Goal: Information Seeking & Learning: Find specific page/section

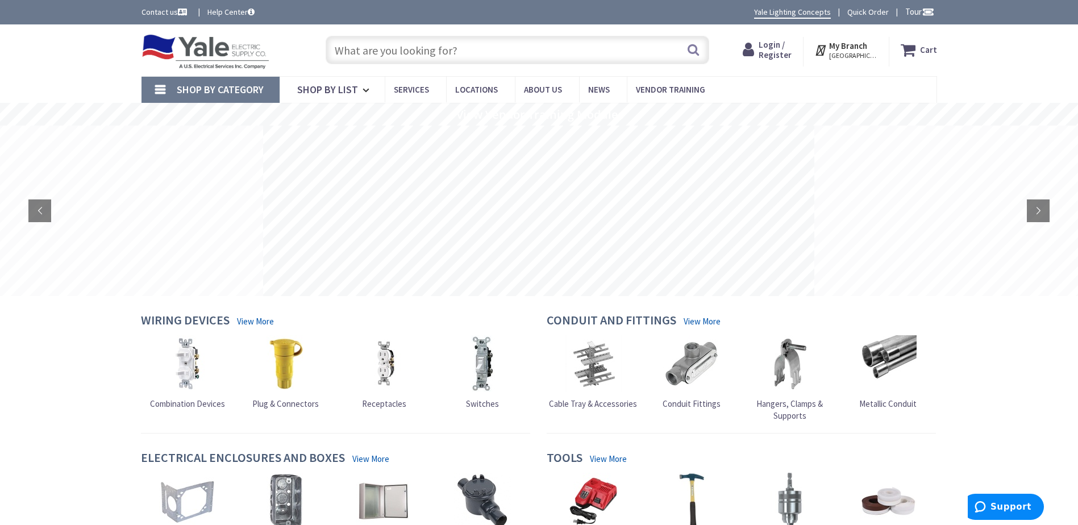
click at [780, 49] on span "Login / Register" at bounding box center [775, 49] width 33 height 21
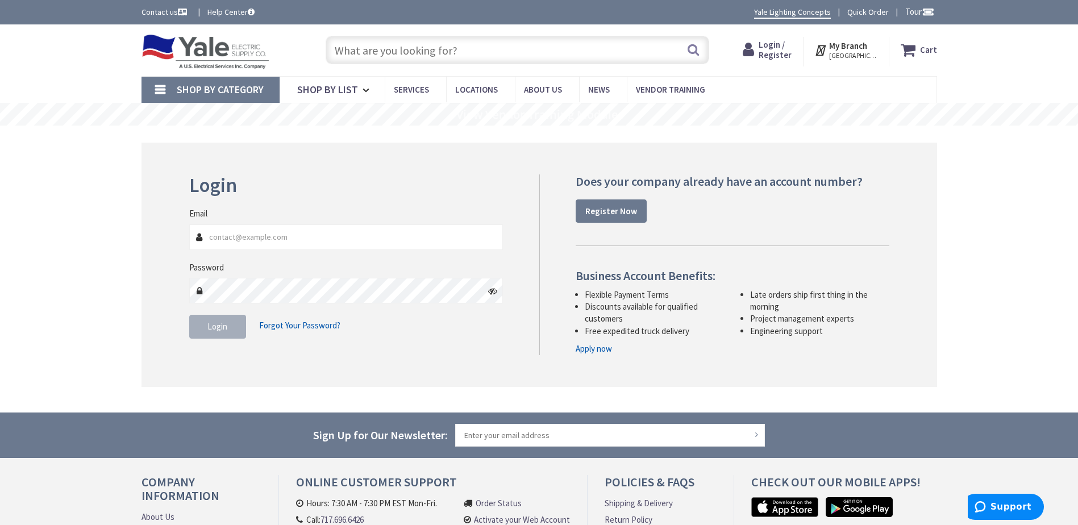
type input "Tim@Groffs.com"
click at [219, 329] on span "Login" at bounding box center [217, 326] width 20 height 11
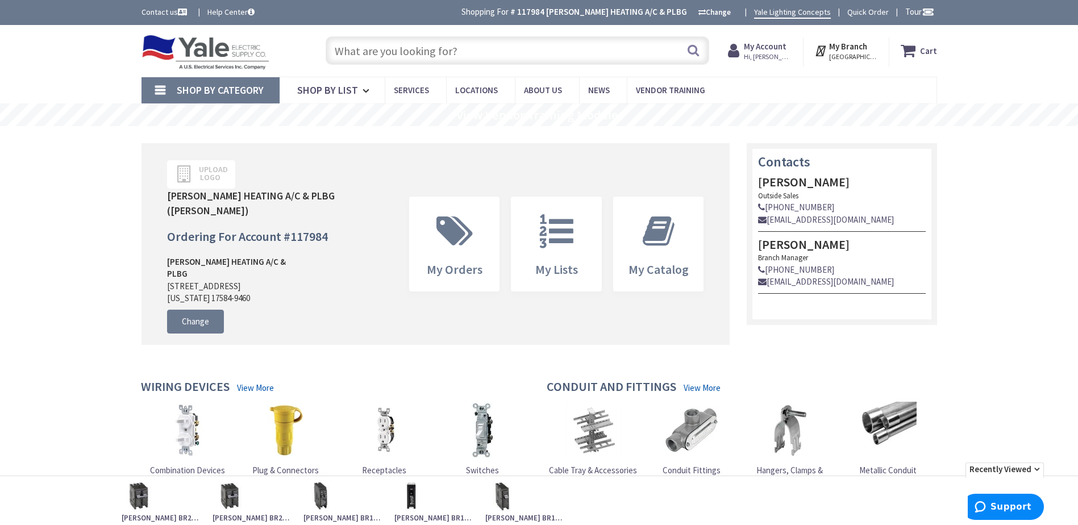
click at [350, 50] on input "text" at bounding box center [518, 50] width 384 height 28
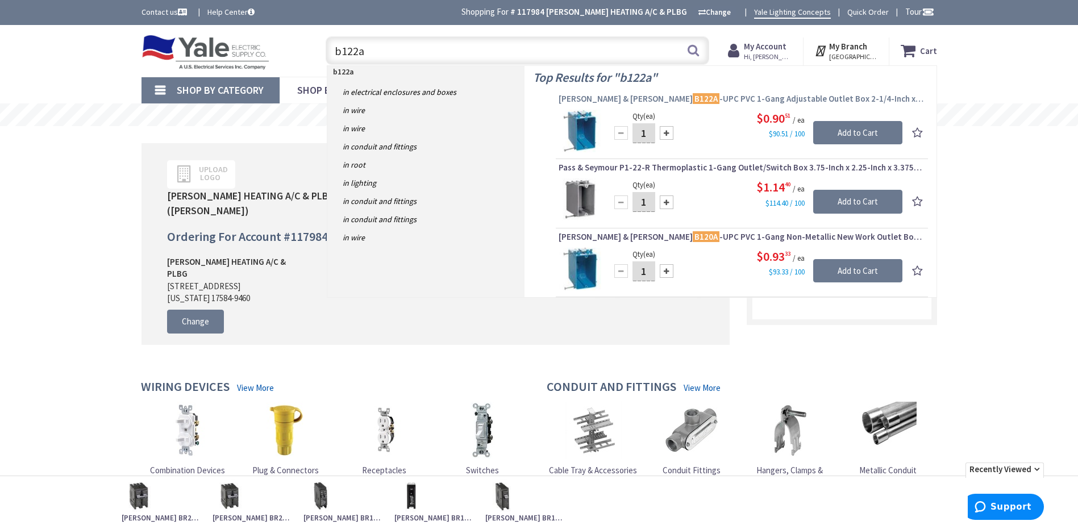
type input "b122a"
click at [693, 98] on mark "B122A" at bounding box center [706, 98] width 27 height 14
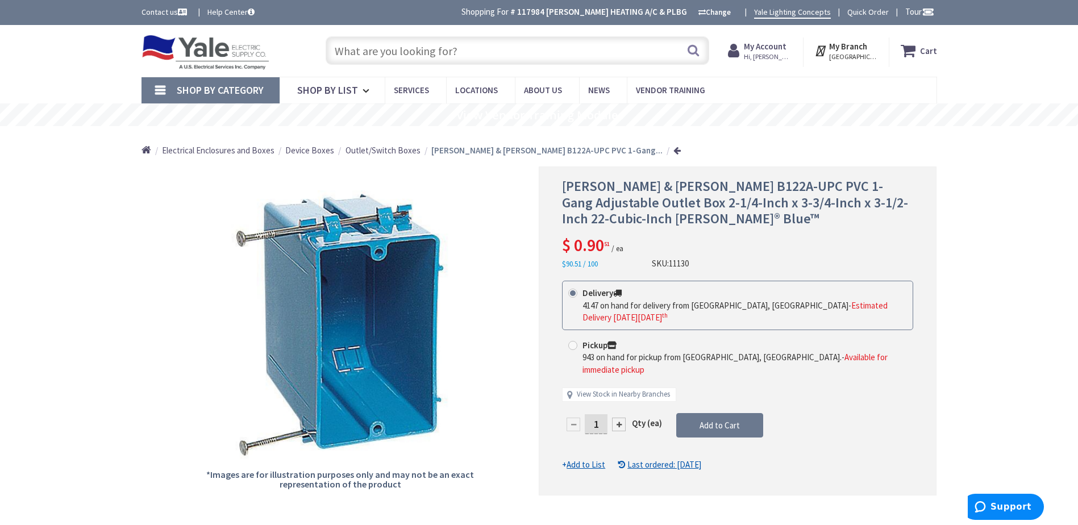
click at [348, 55] on input "text" at bounding box center [518, 50] width 384 height 28
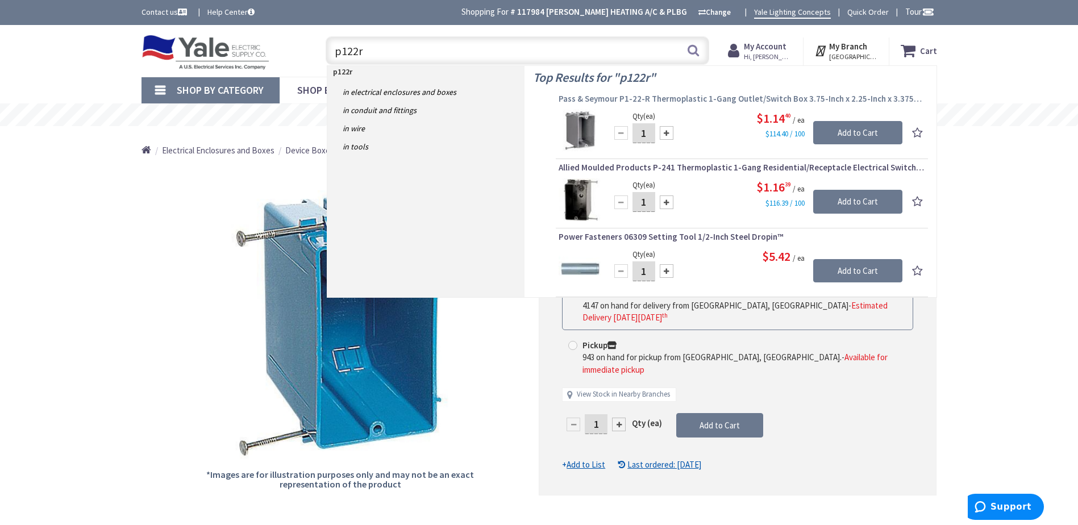
type input "p122r"
click at [632, 99] on span "Pass & Seymour P1-22-R Thermoplastic 1-Gang Outlet/Switch Box 3.75-Inch x 2.25-…" at bounding box center [742, 98] width 367 height 11
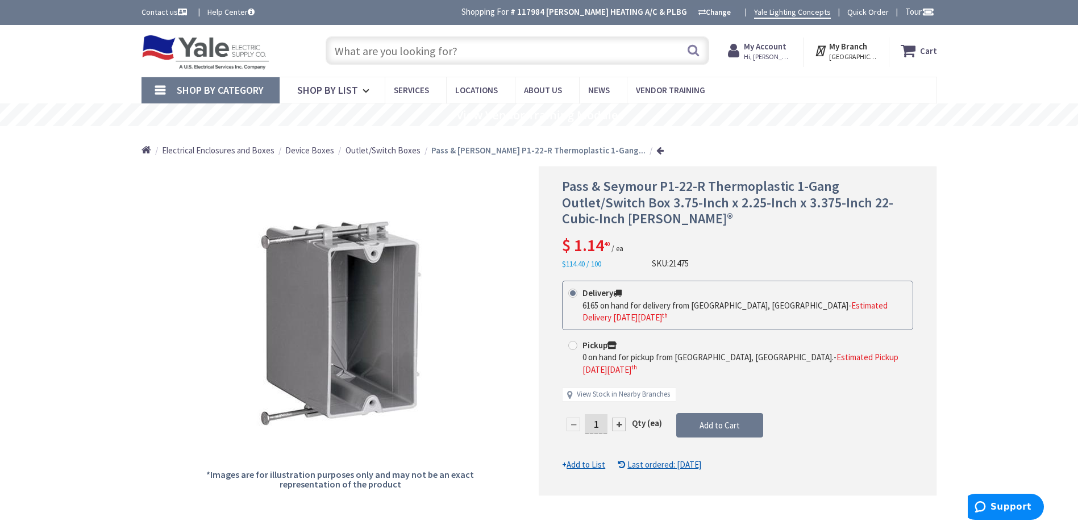
click at [353, 50] on input "text" at bounding box center [518, 50] width 384 height 28
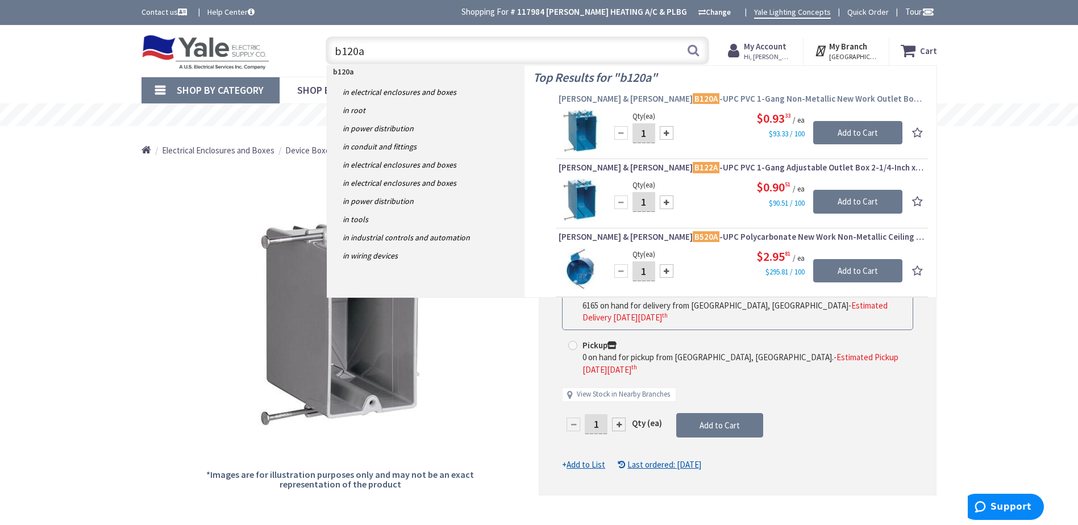
type input "b120a"
click at [693, 98] on mark "B120A" at bounding box center [706, 98] width 27 height 14
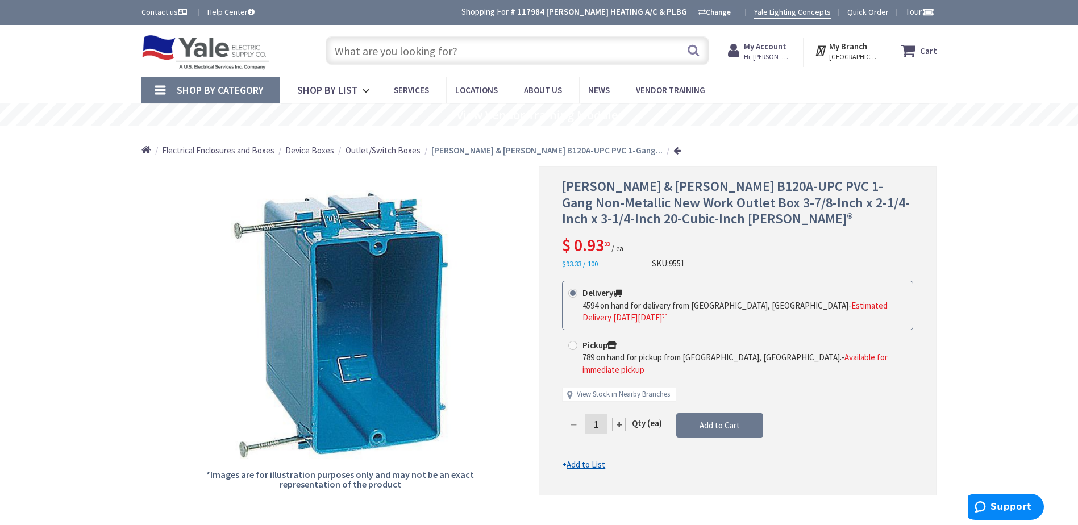
click at [353, 52] on input "text" at bounding box center [518, 50] width 384 height 28
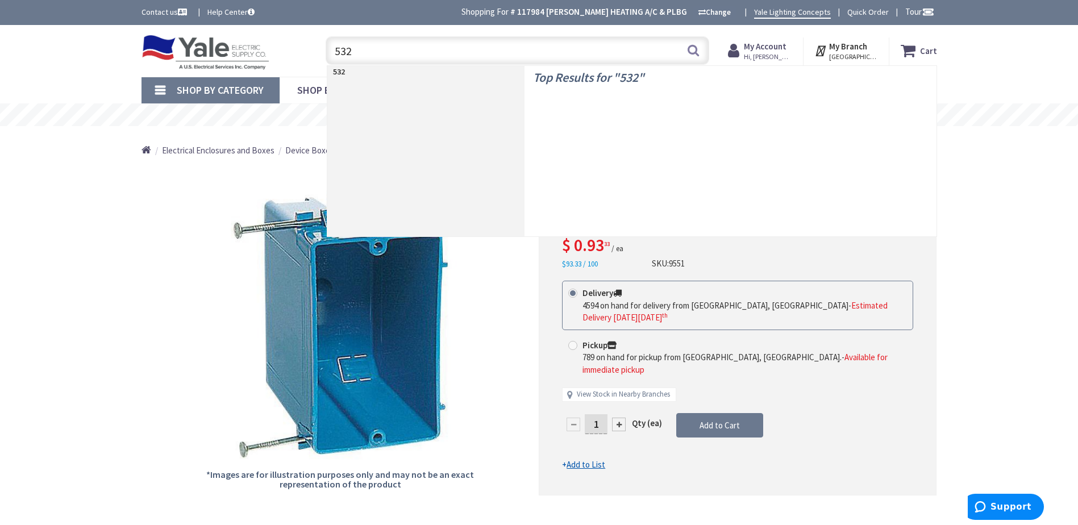
type input "5320"
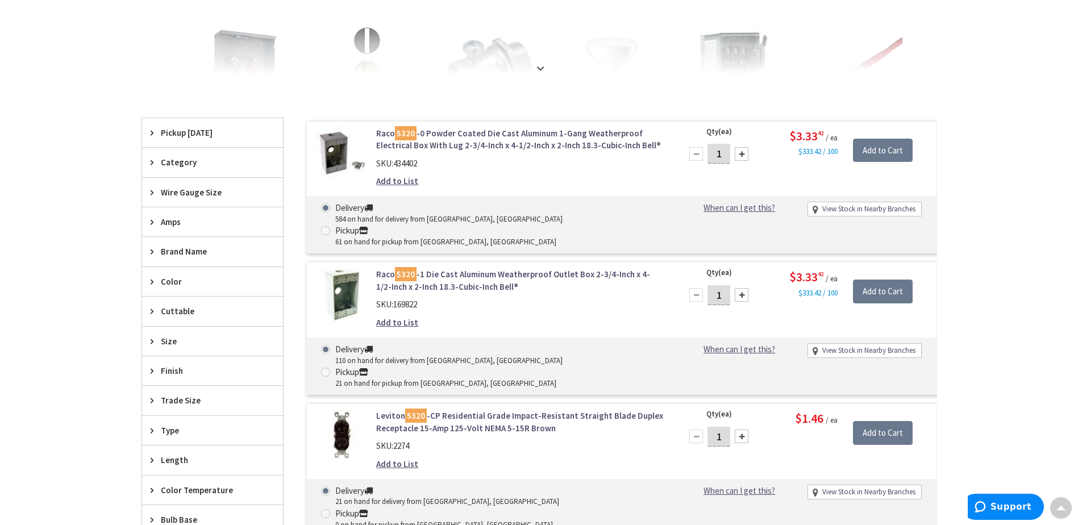
scroll to position [285, 0]
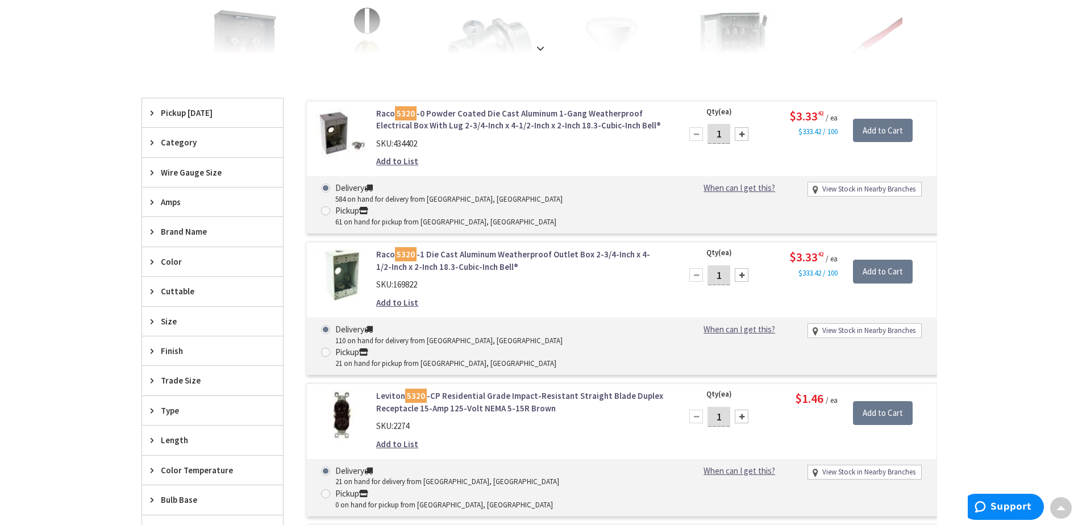
click at [402, 247] on mark "5320" at bounding box center [406, 254] width 22 height 14
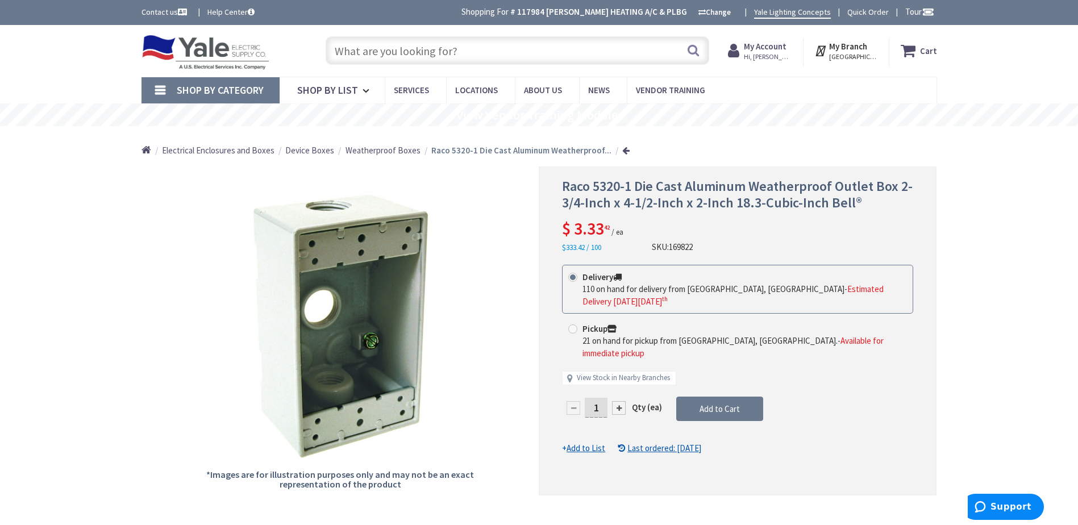
click at [345, 48] on input "text" at bounding box center [518, 50] width 384 height 28
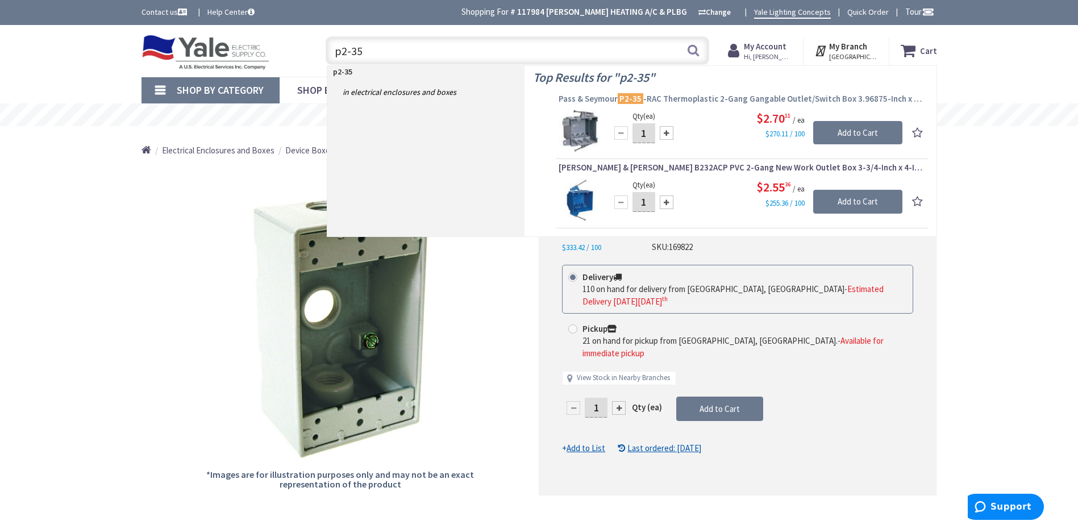
type input "p2-35"
click at [630, 100] on mark "P2-35" at bounding box center [631, 98] width 26 height 14
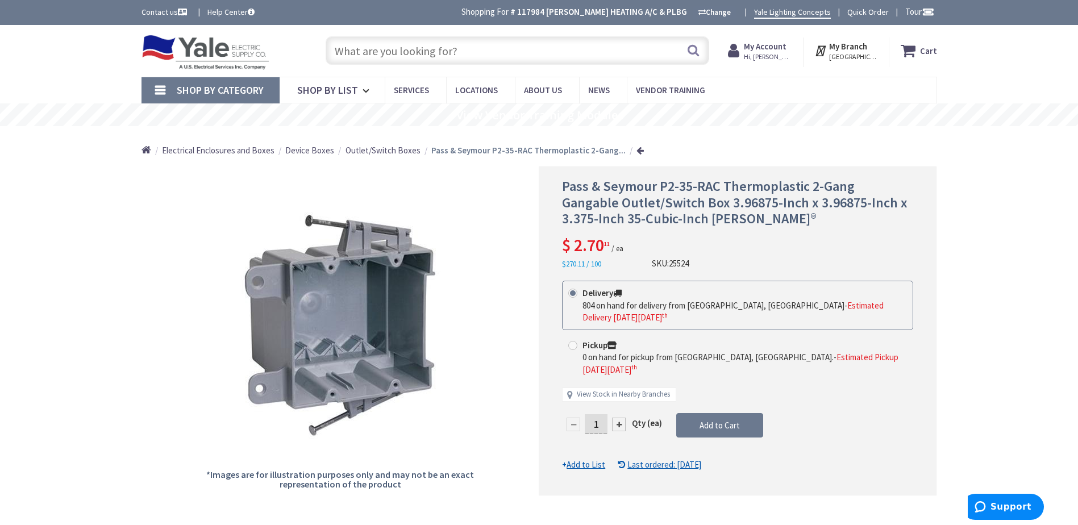
click at [338, 51] on input "text" at bounding box center [518, 50] width 384 height 28
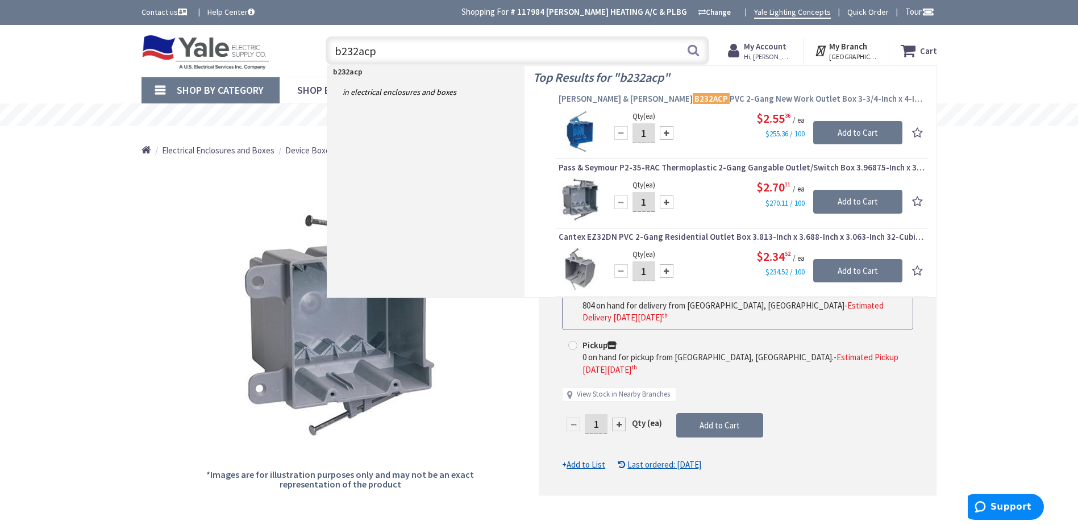
type input "b232acp"
click at [693, 99] on mark "B232ACP" at bounding box center [711, 98] width 37 height 14
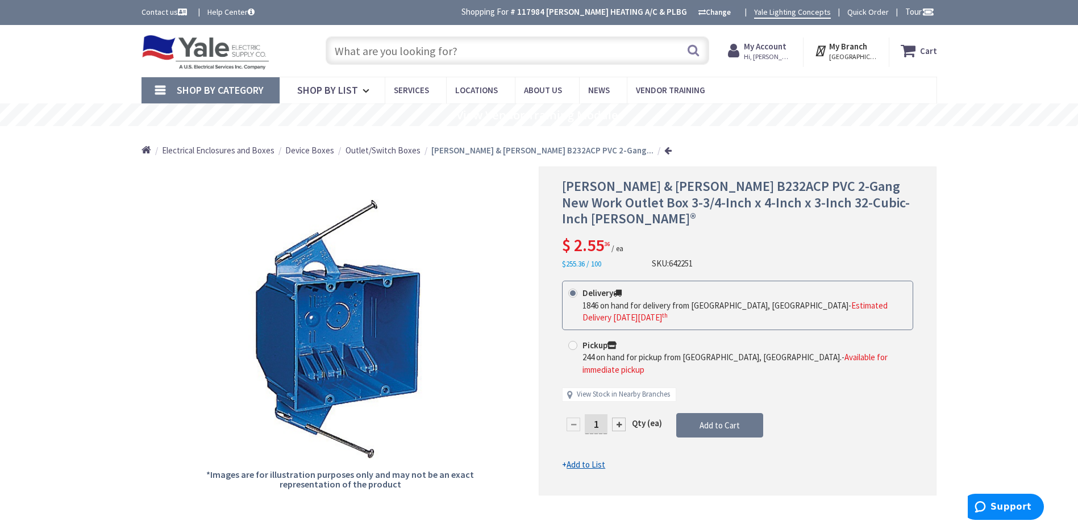
click at [373, 56] on input "text" at bounding box center [518, 50] width 384 height 28
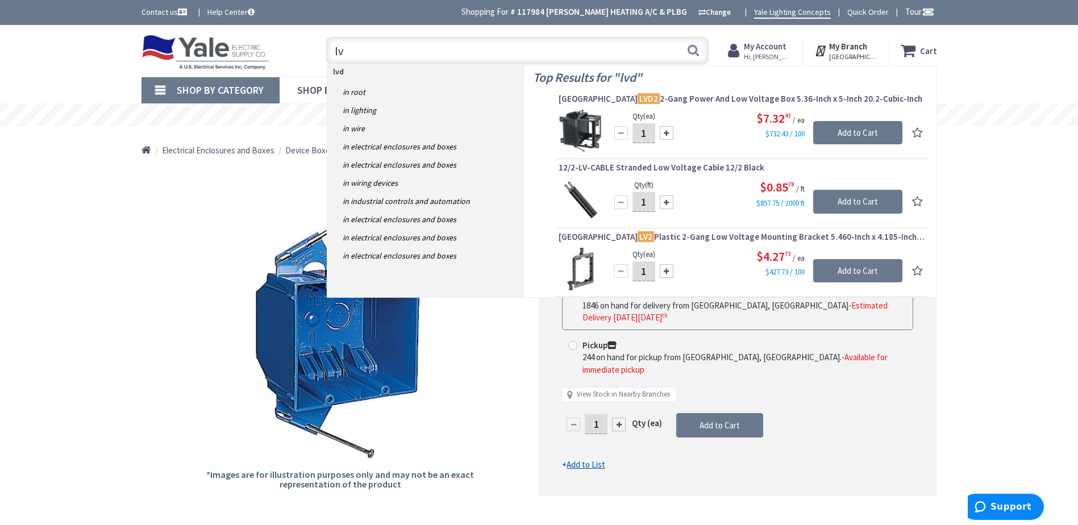
type input "l"
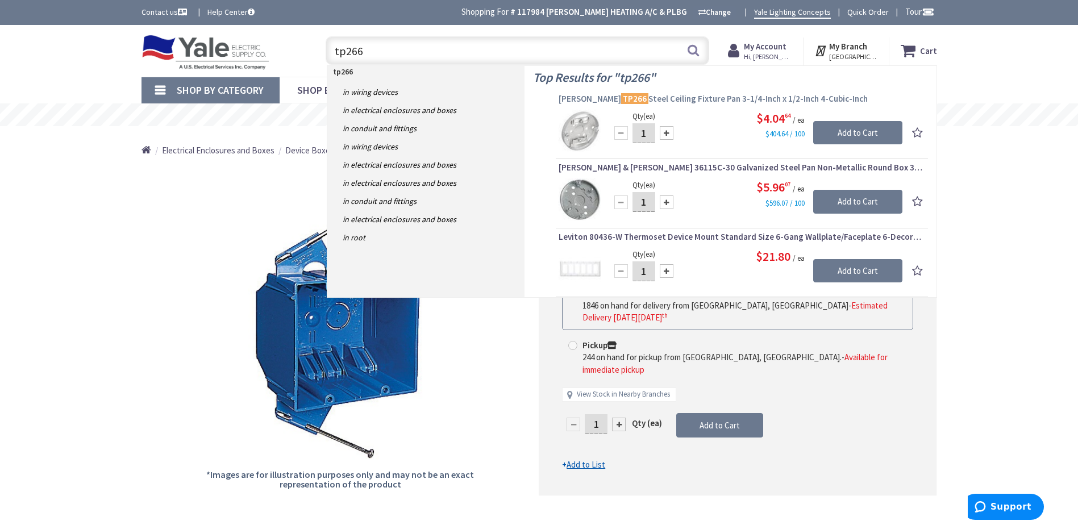
type input "tp266"
click at [626, 93] on mark "TP266" at bounding box center [634, 98] width 27 height 14
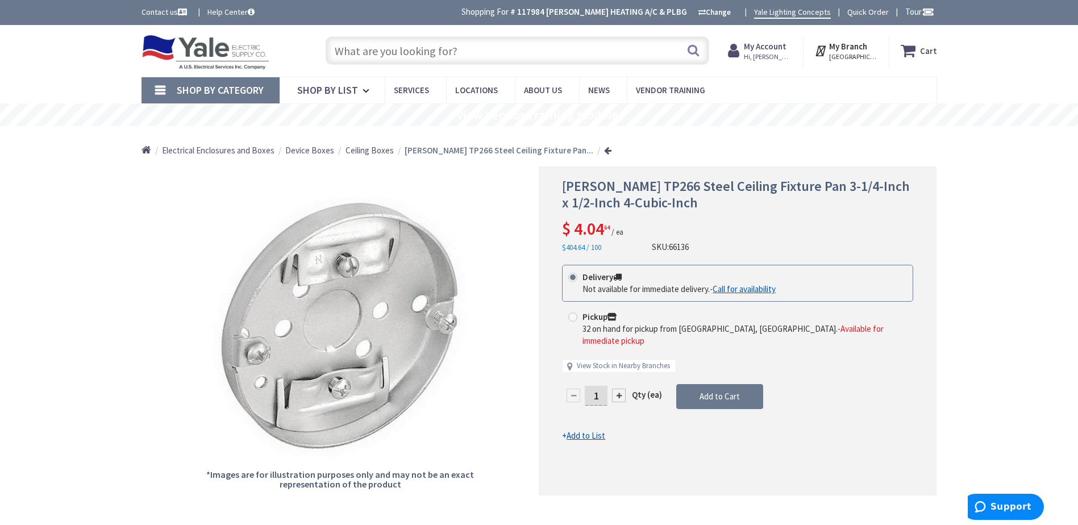
click at [344, 51] on input "text" at bounding box center [518, 50] width 384 height 28
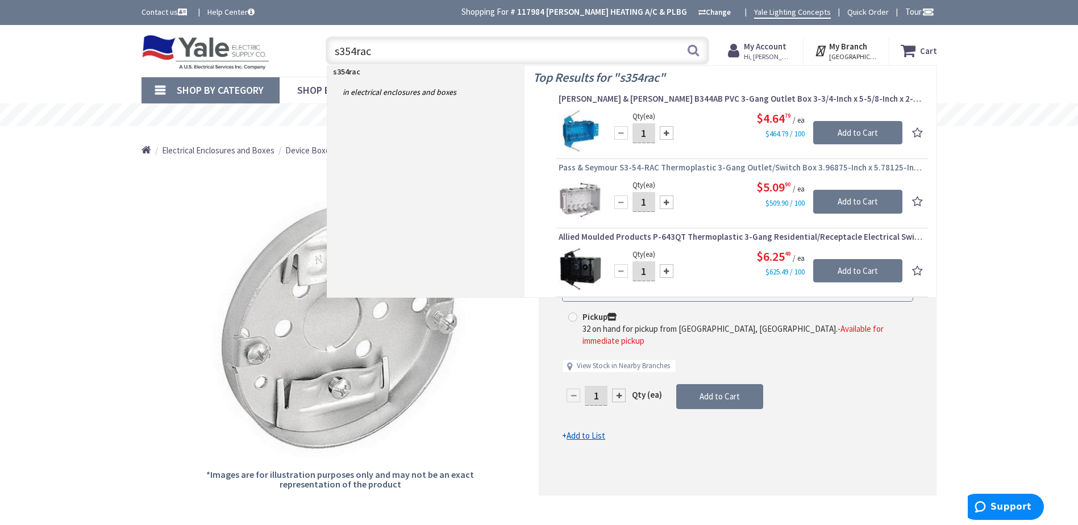
type input "s354rac"
click at [637, 166] on span "Pass & Seymour S3-54-RAC Thermoplastic 3-Gang Outlet/Switch Box 3.96875-Inch x …" at bounding box center [742, 167] width 367 height 11
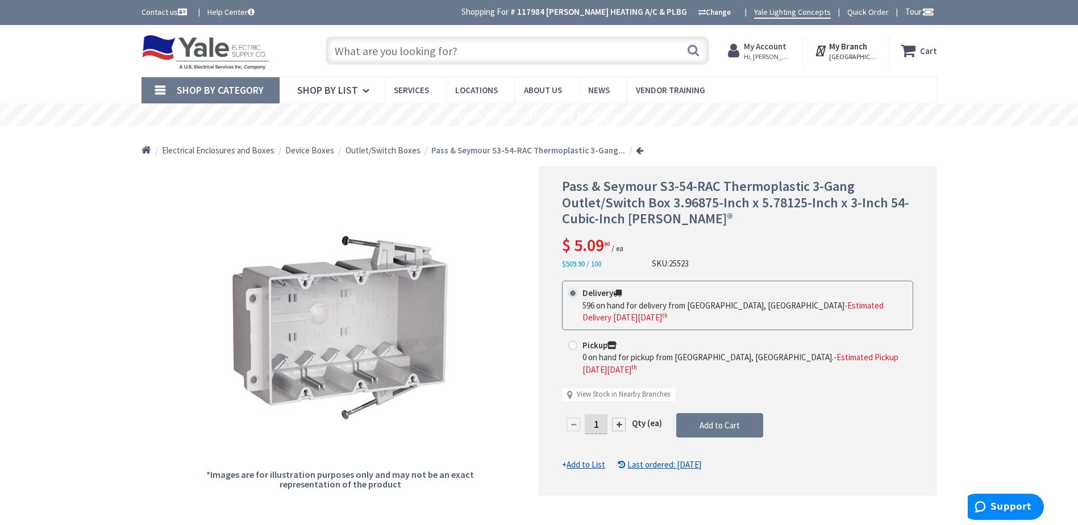
click at [339, 53] on input "text" at bounding box center [518, 50] width 384 height 28
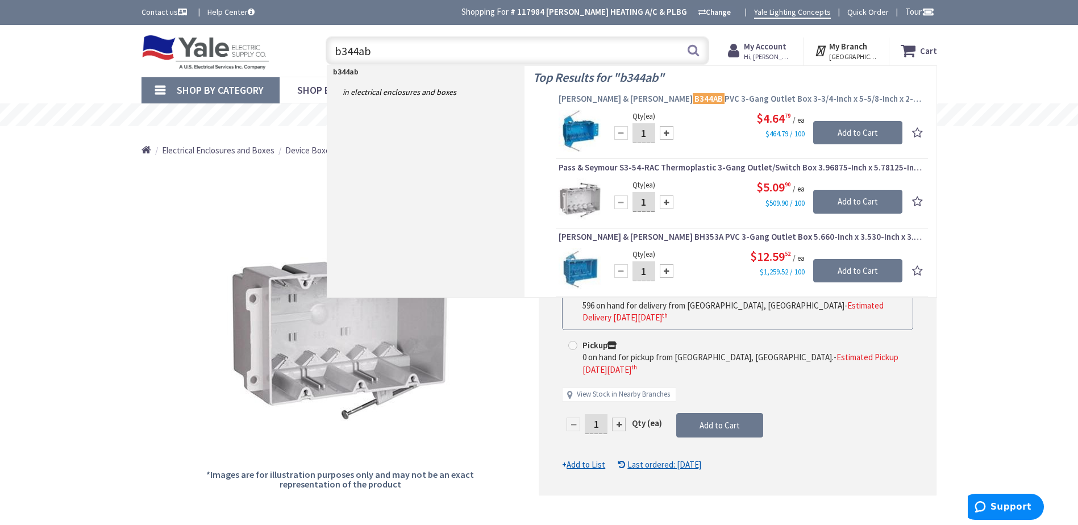
type input "b344ab"
click at [693, 97] on mark "B344AB" at bounding box center [709, 98] width 32 height 14
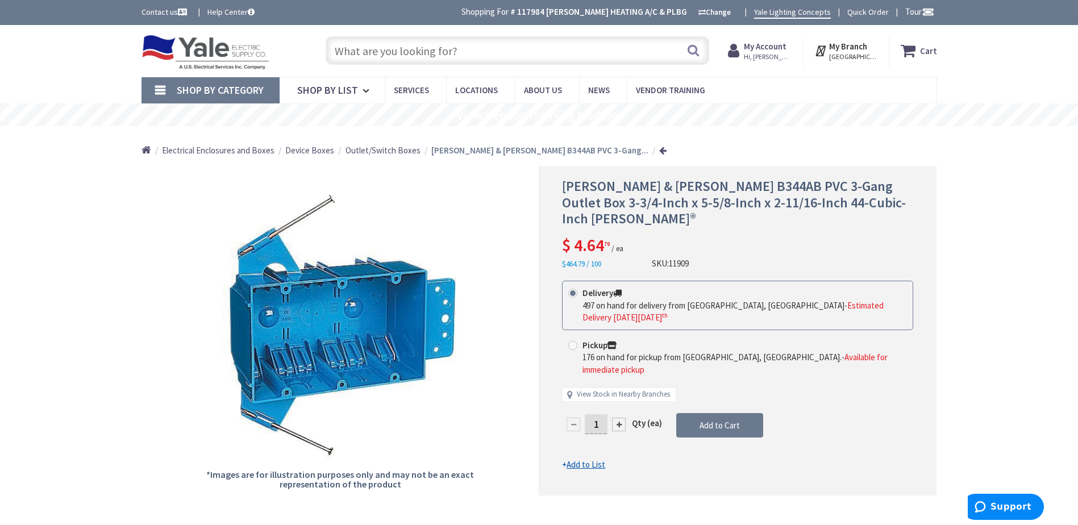
click at [354, 49] on input "text" at bounding box center [518, 50] width 384 height 28
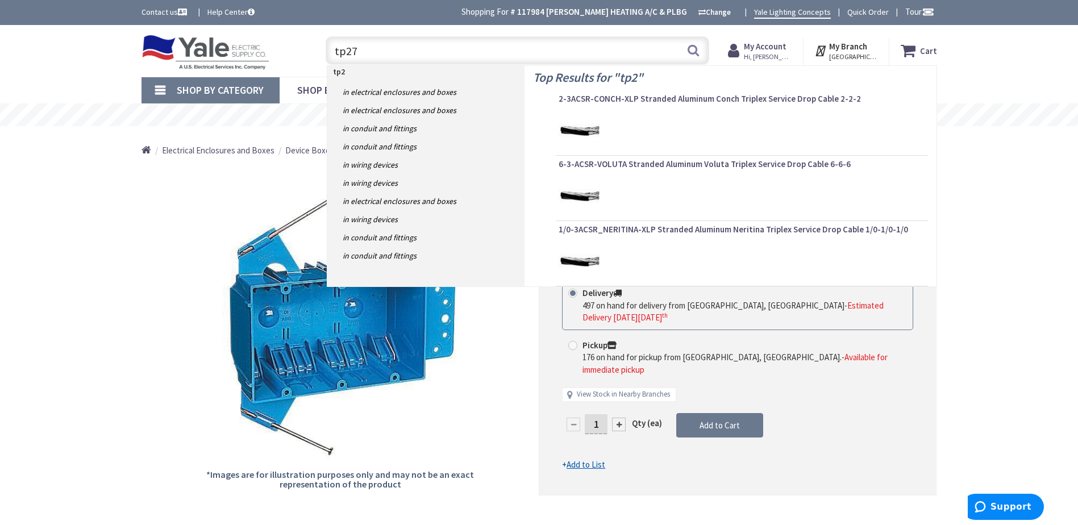
type input "tp274"
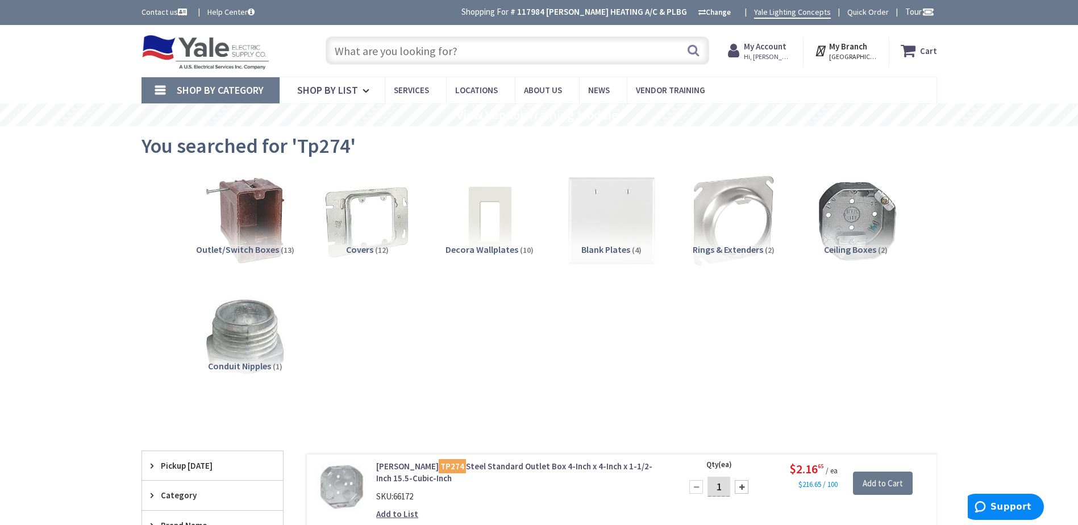
click at [360, 48] on input "text" at bounding box center [518, 50] width 384 height 28
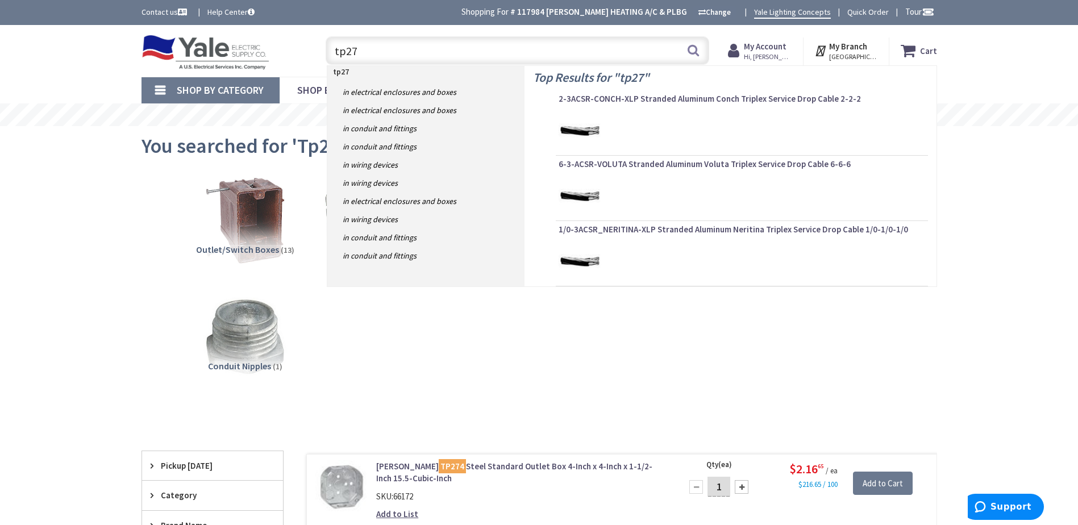
type input "tp276"
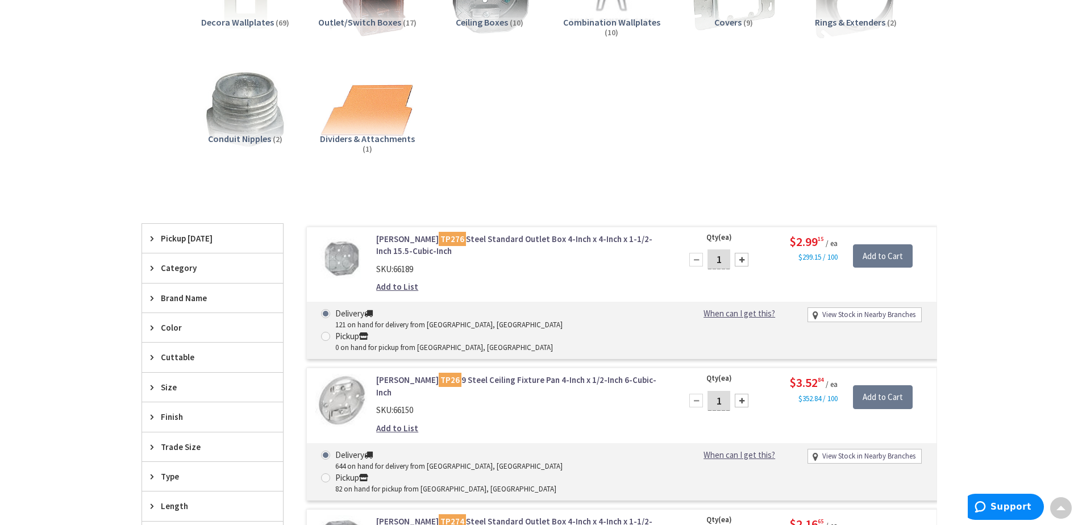
scroll to position [228, 0]
click at [442, 372] on mark "TP26" at bounding box center [450, 379] width 23 height 14
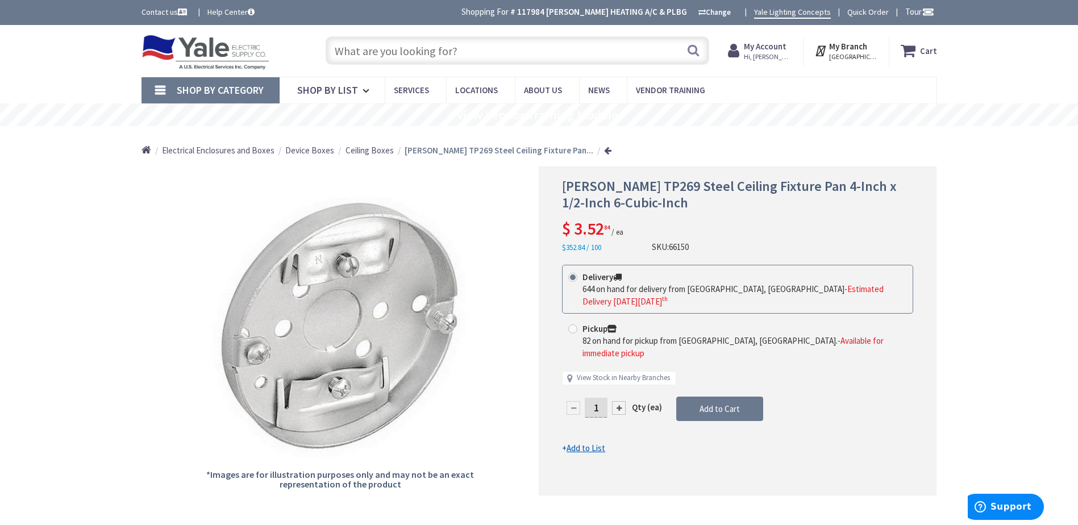
click at [361, 51] on input "text" at bounding box center [518, 50] width 384 height 28
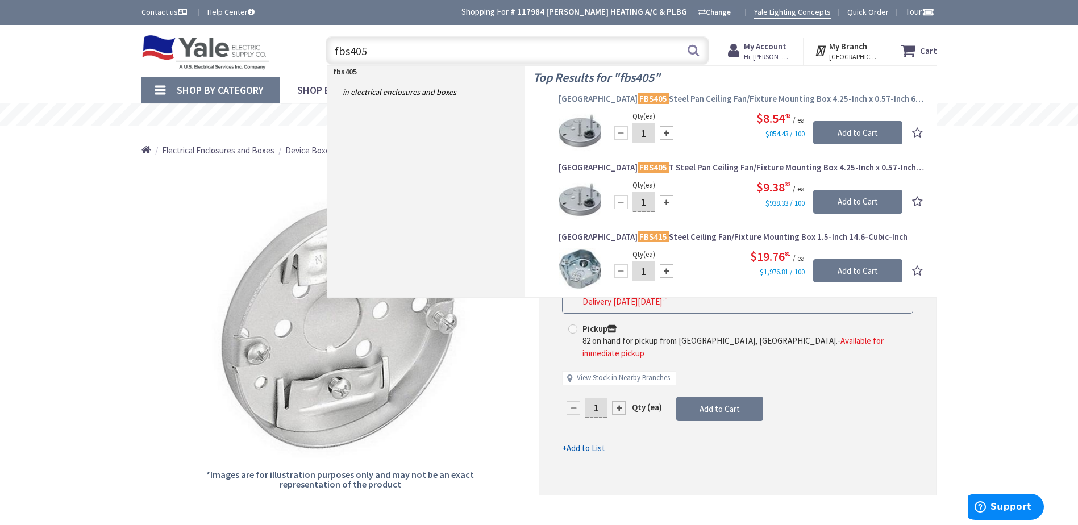
type input "fbs405"
click at [638, 99] on mark "FBS405" at bounding box center [653, 98] width 31 height 14
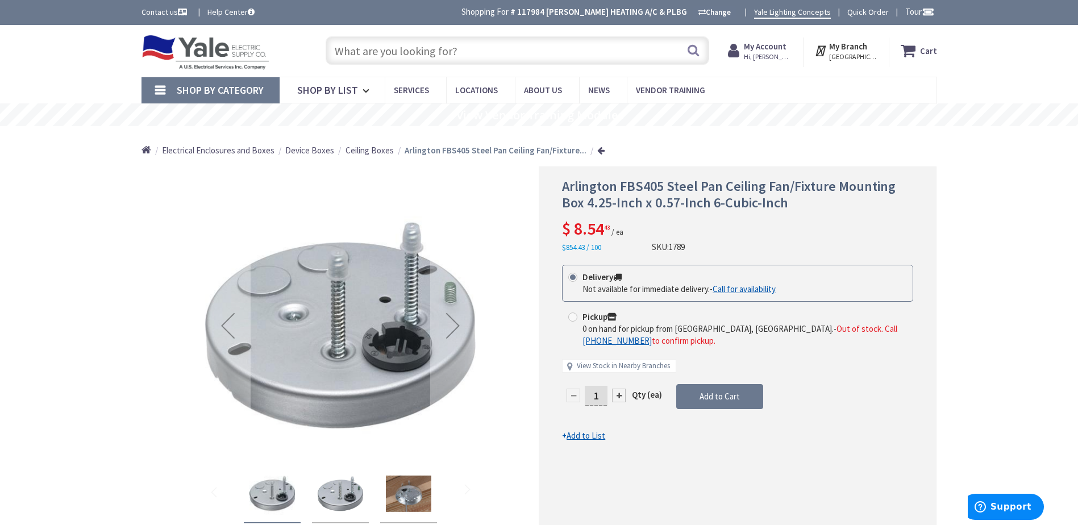
click at [339, 48] on input "text" at bounding box center [518, 50] width 384 height 28
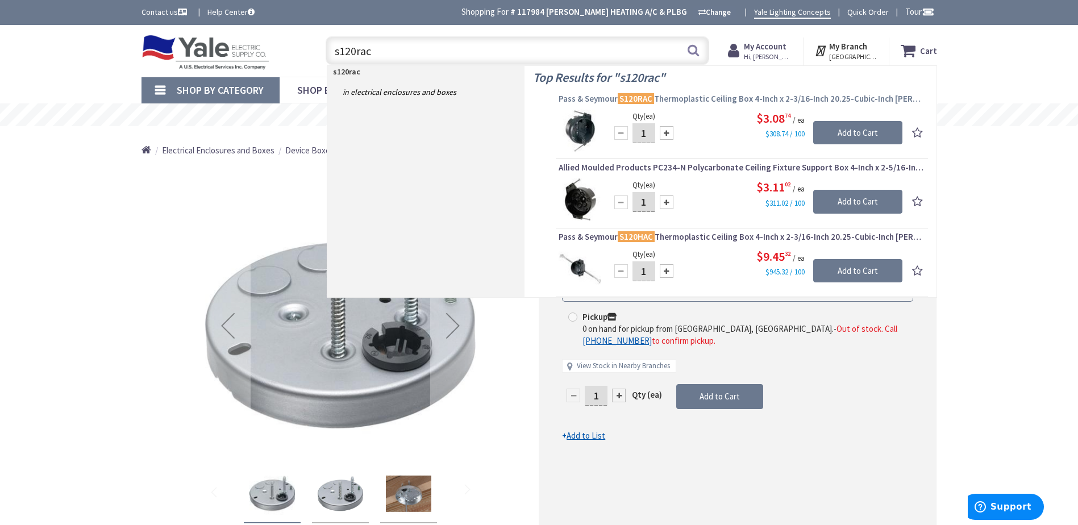
type input "s120rac"
click at [639, 98] on mark "S120RAC" at bounding box center [636, 98] width 36 height 14
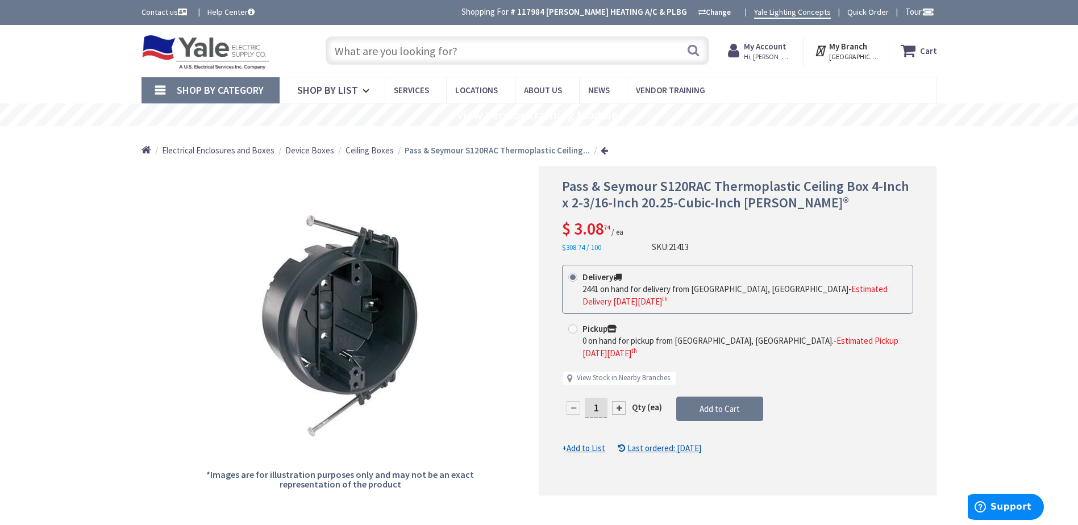
click at [351, 50] on input "text" at bounding box center [518, 50] width 384 height 28
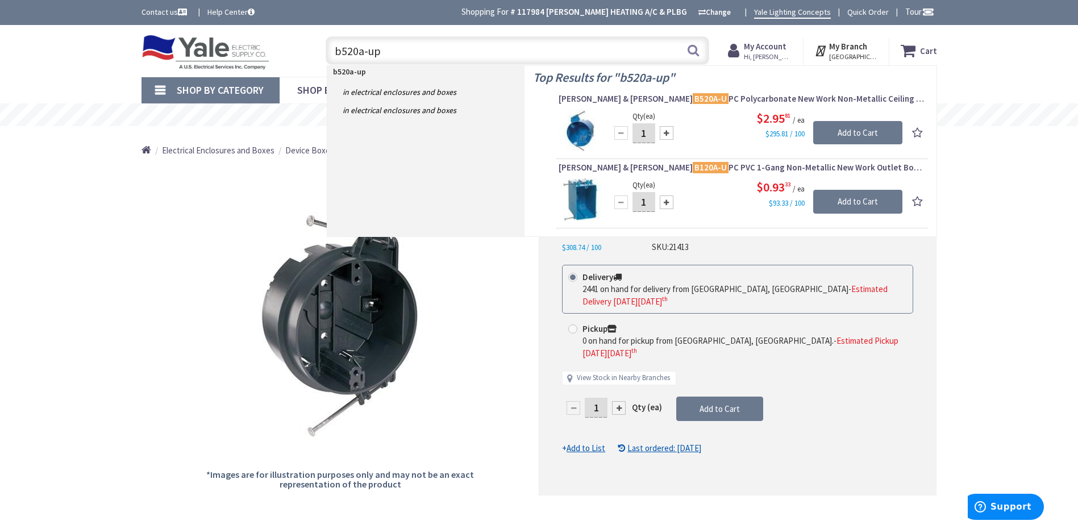
type input "b520a-upc"
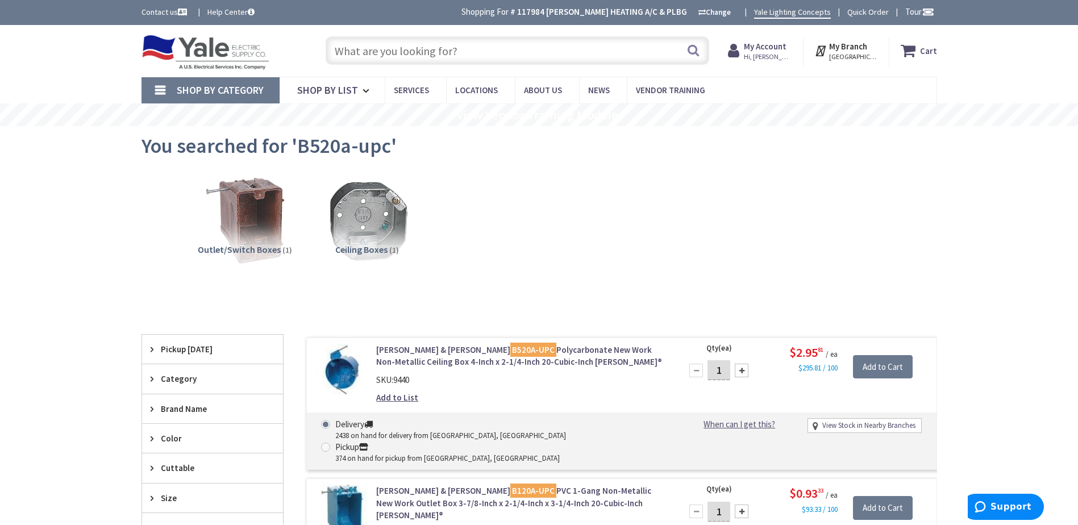
click at [373, 46] on input "text" at bounding box center [518, 50] width 384 height 28
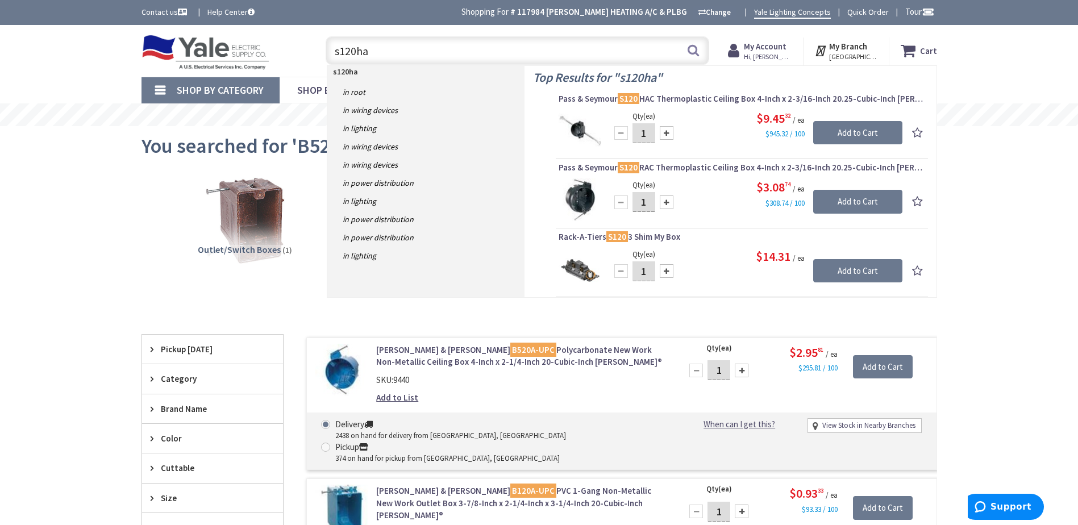
type input "s120hac"
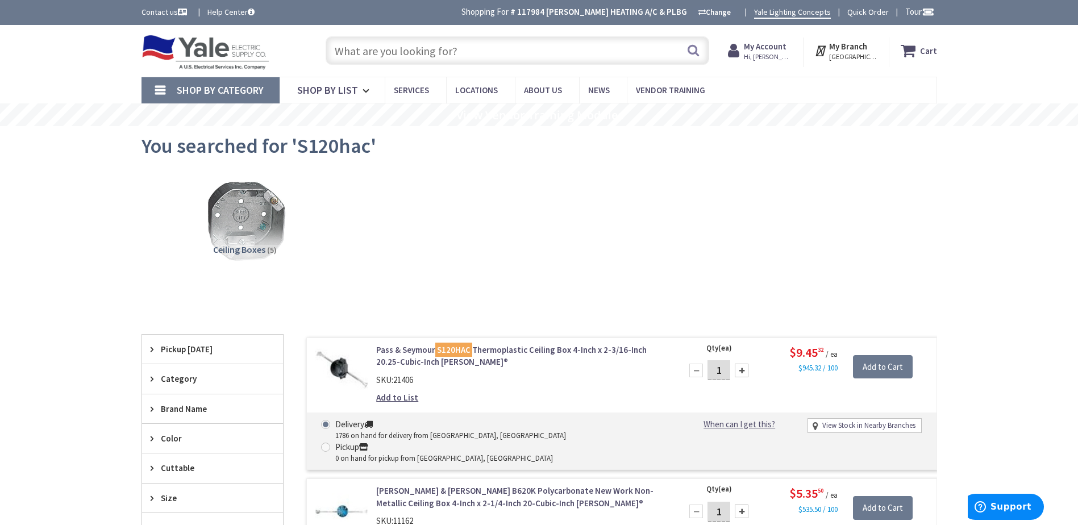
click at [361, 50] on input "text" at bounding box center [518, 50] width 384 height 28
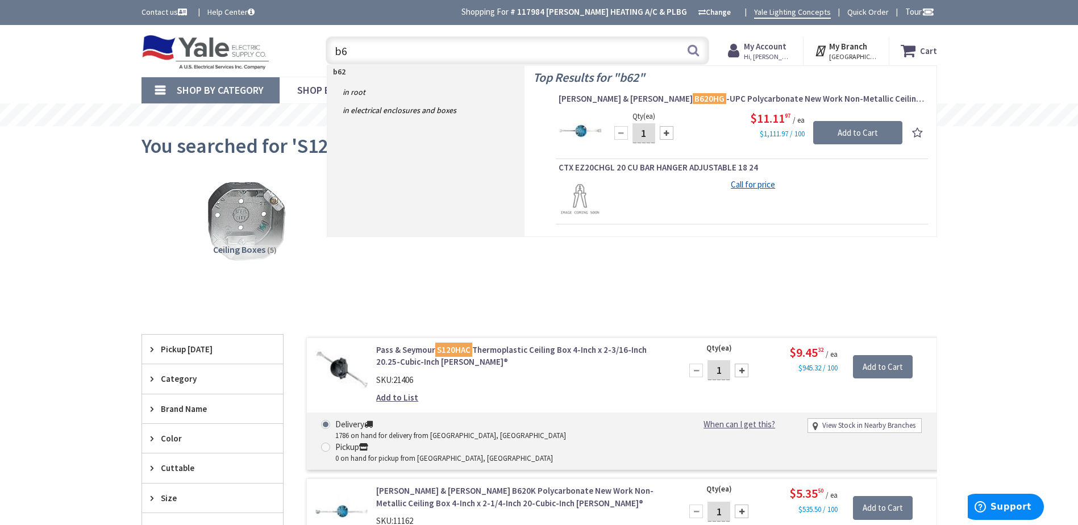
type input "b"
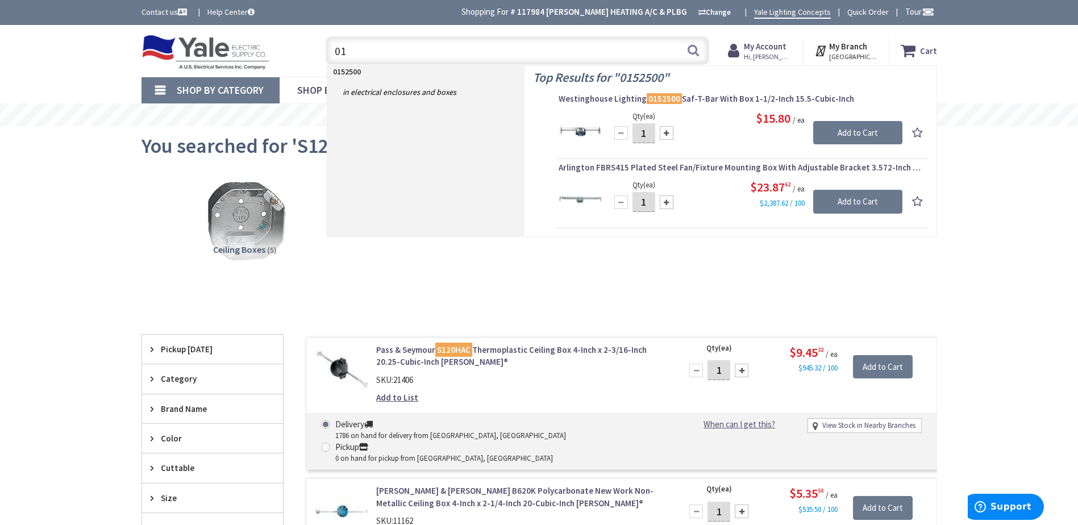
type input "0"
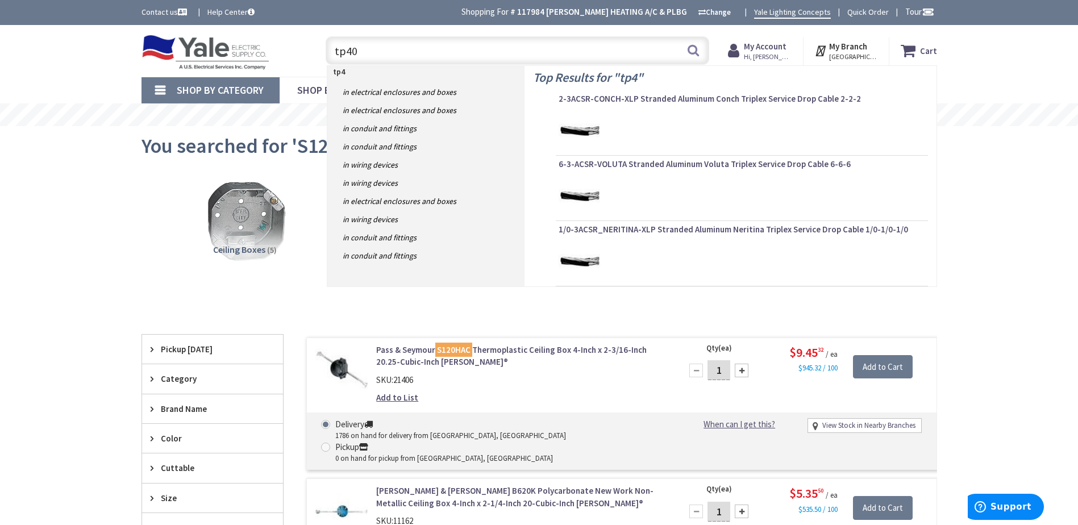
type input "tp403"
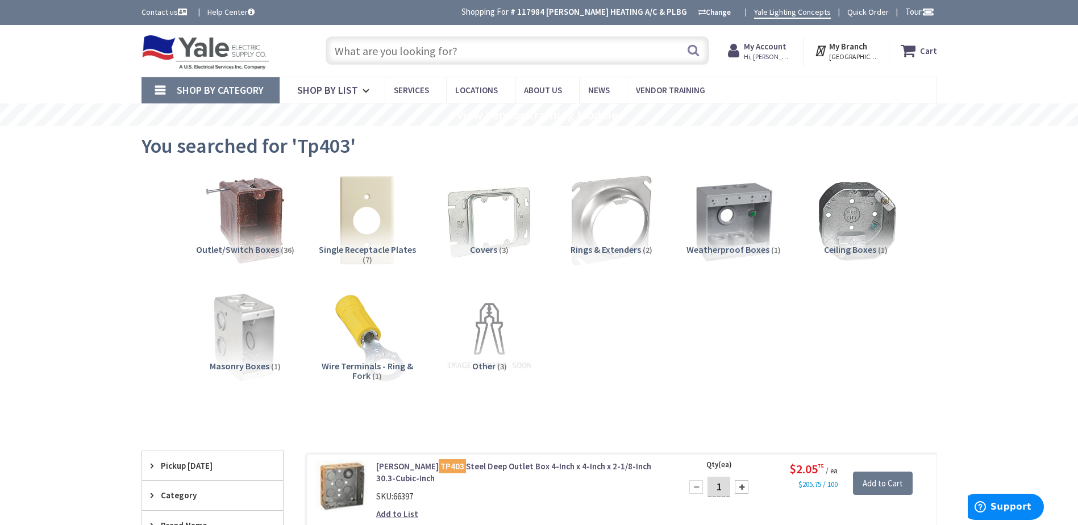
click at [344, 51] on input "text" at bounding box center [518, 50] width 384 height 28
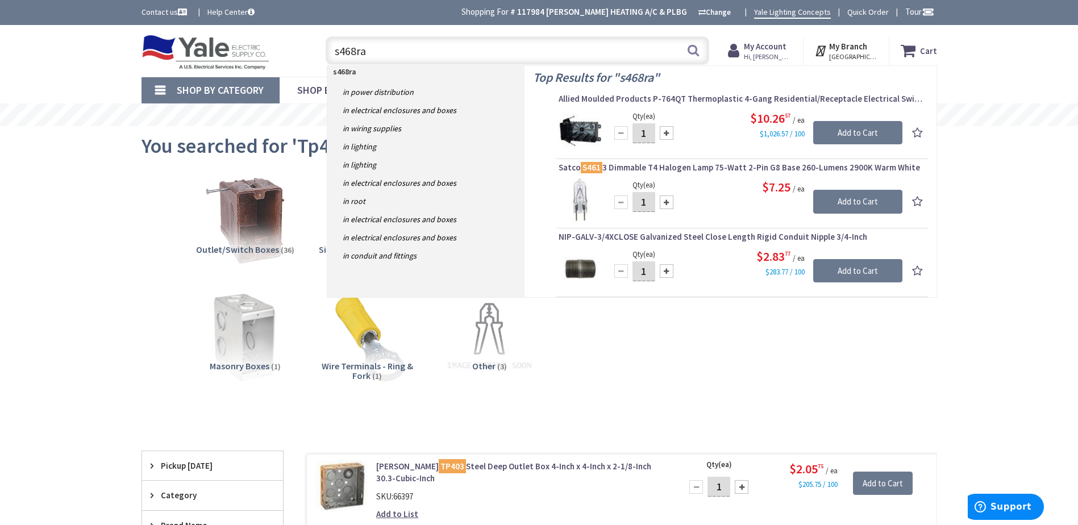
type input "s468rac"
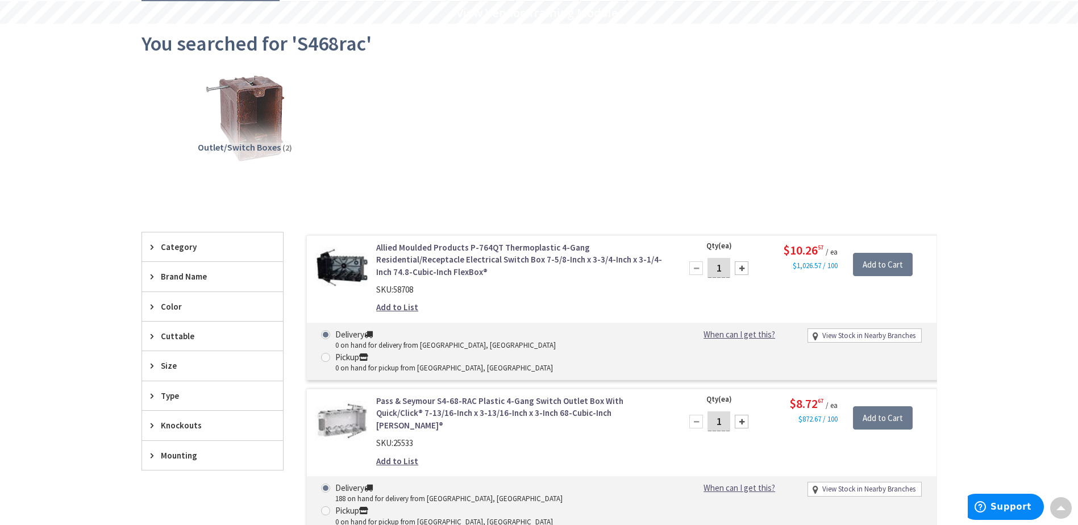
scroll to position [1, 0]
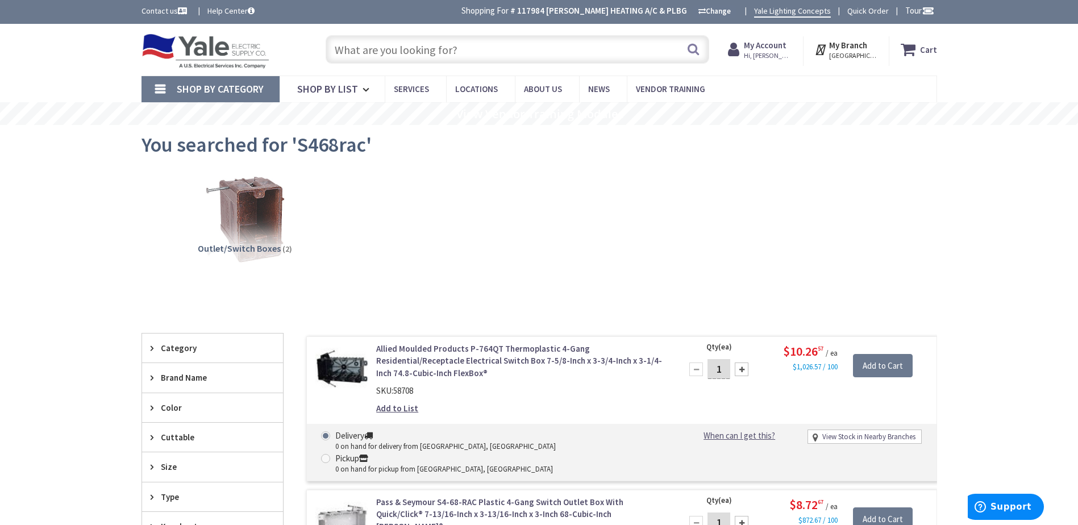
click at [359, 56] on input "text" at bounding box center [518, 49] width 384 height 28
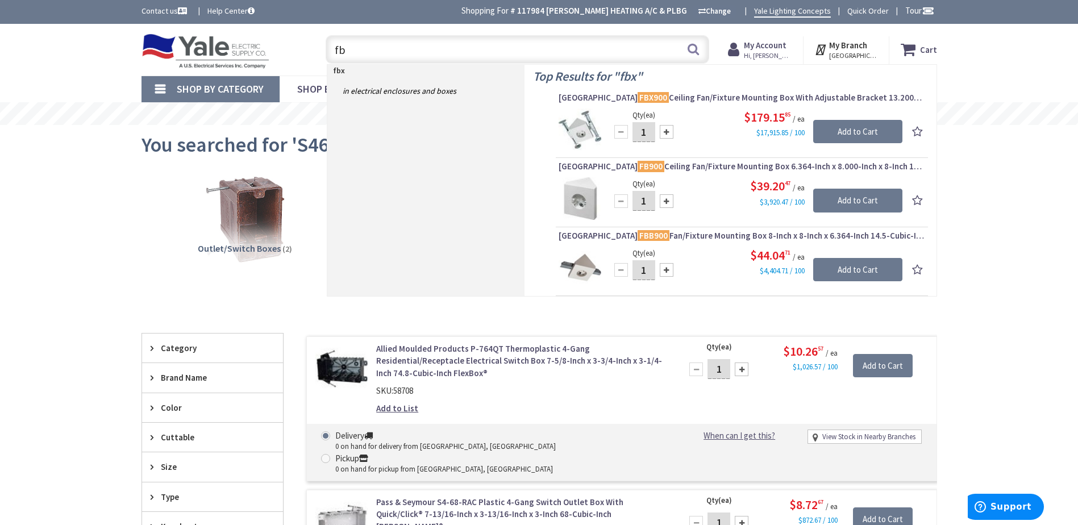
type input "f"
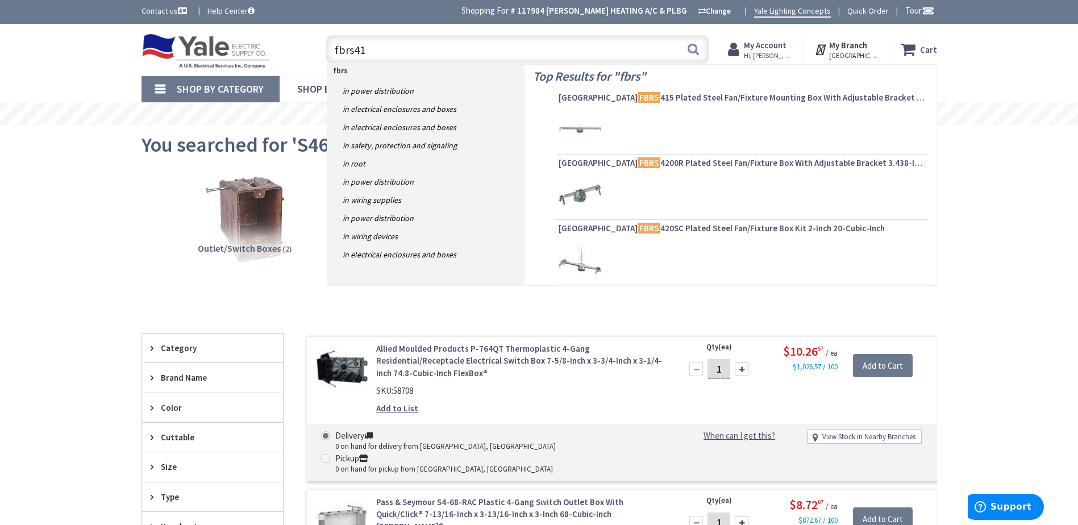
type input "fbrs415"
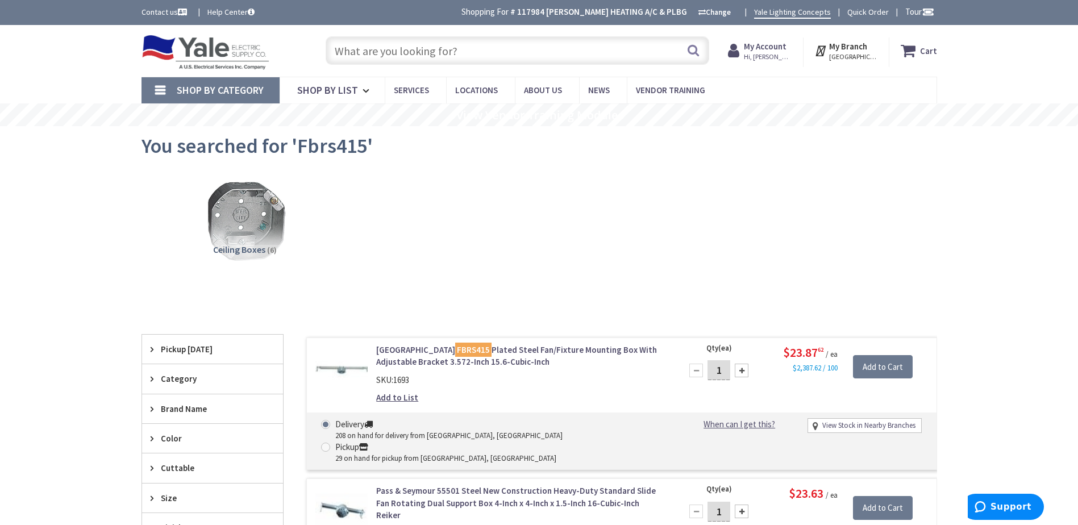
click at [352, 55] on input "text" at bounding box center [518, 50] width 384 height 28
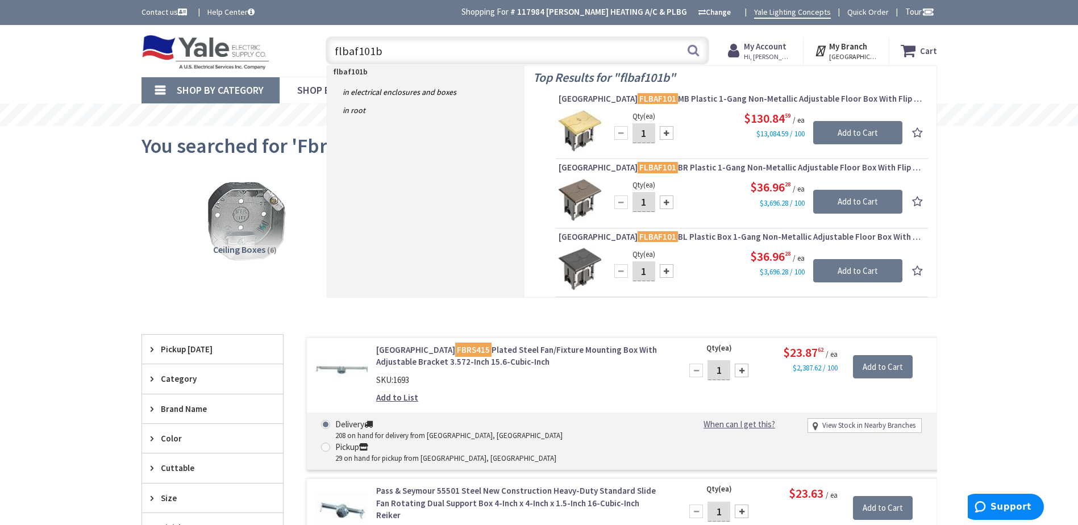
type input "flbaf101br"
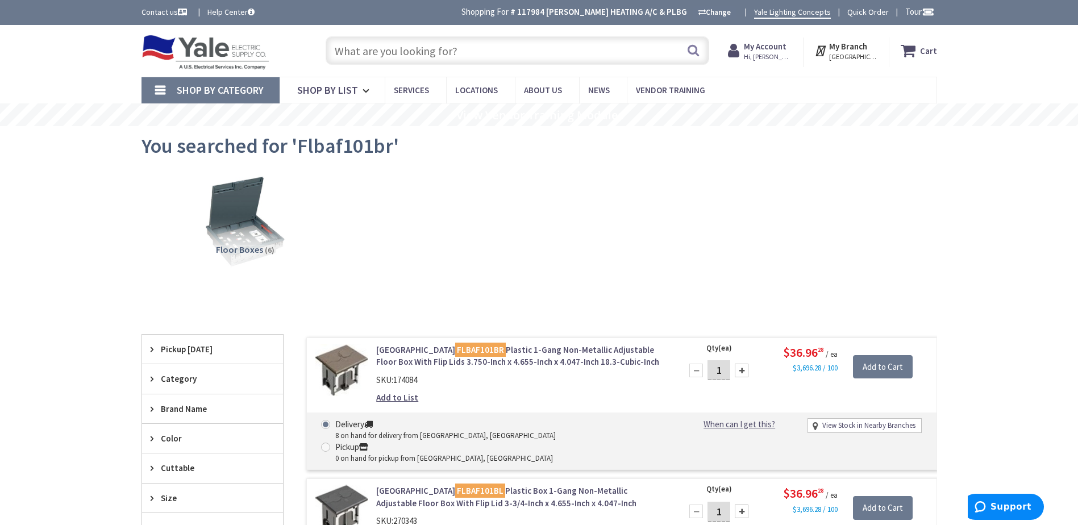
click at [377, 49] on input "text" at bounding box center [518, 50] width 384 height 28
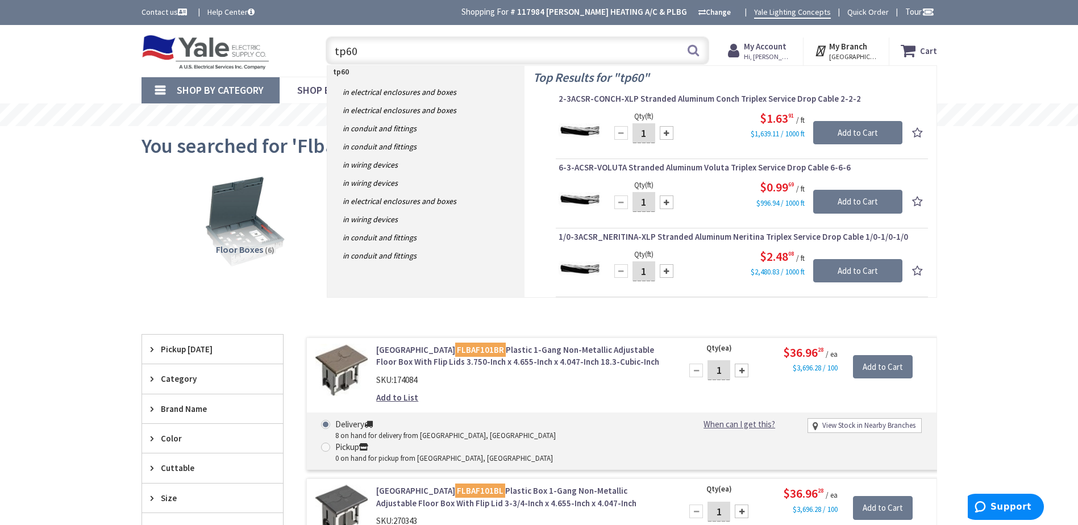
type input "tp604"
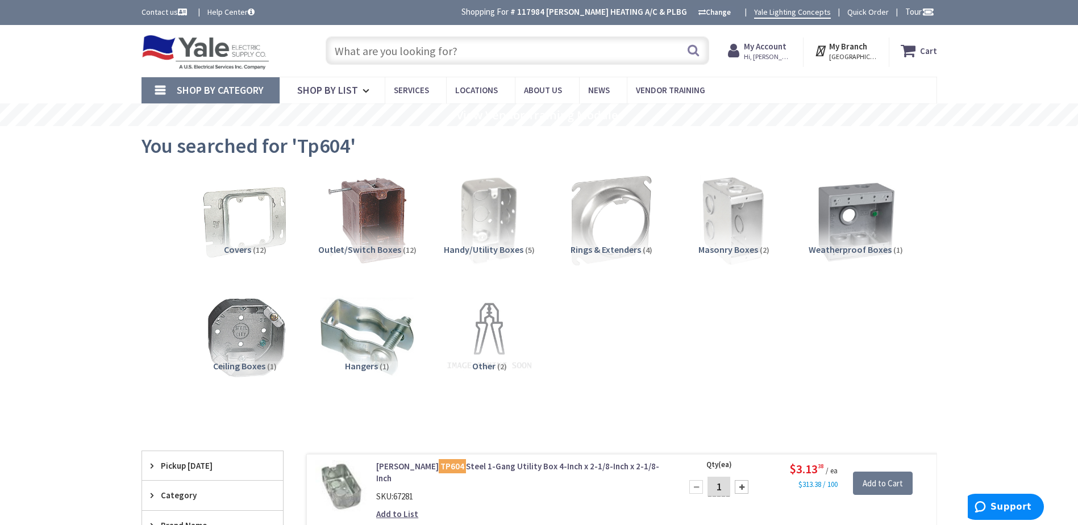
click at [347, 60] on input "text" at bounding box center [518, 50] width 384 height 28
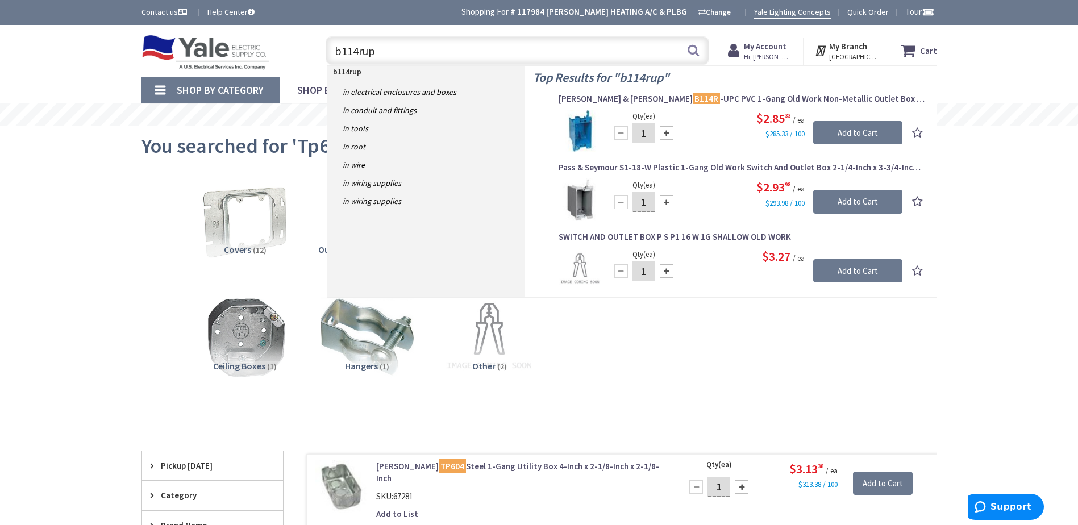
type input "b114rupc"
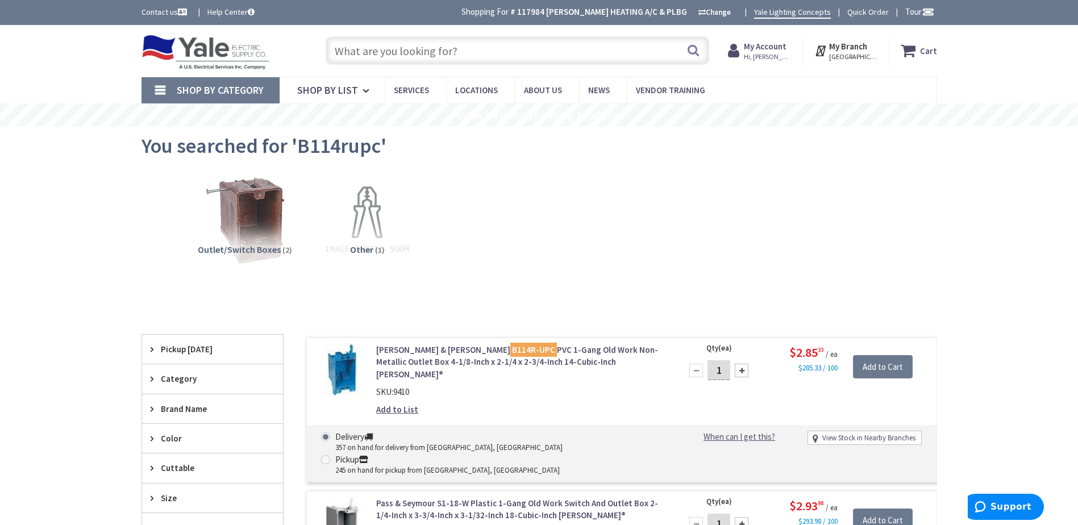
click at [349, 47] on input "text" at bounding box center [518, 50] width 384 height 28
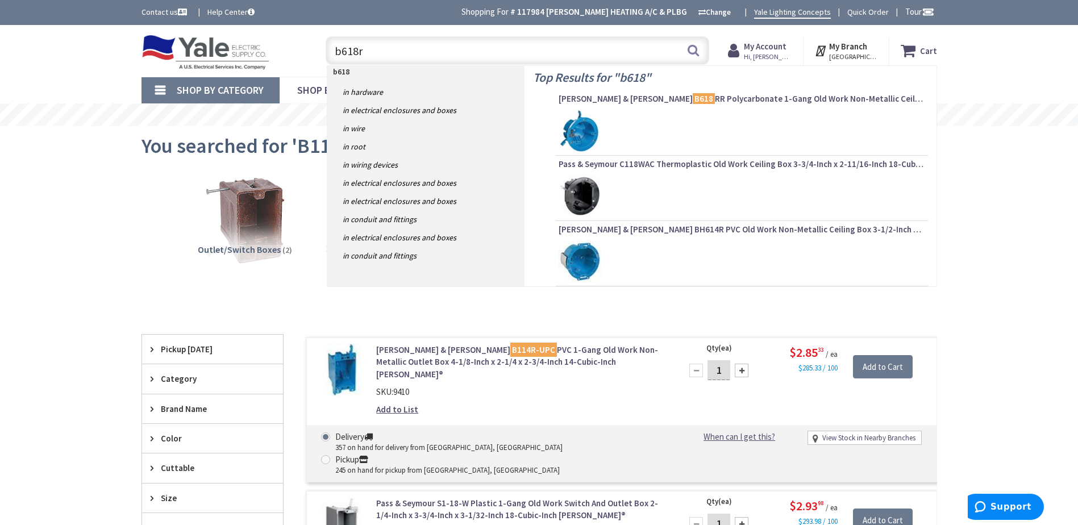
type input "b618rr"
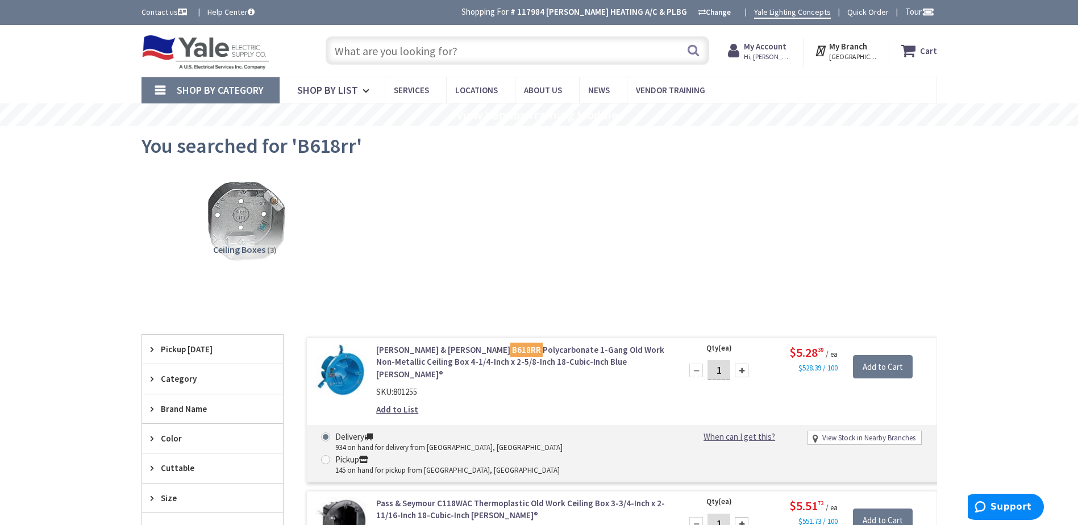
click at [347, 47] on input "text" at bounding box center [518, 50] width 384 height 28
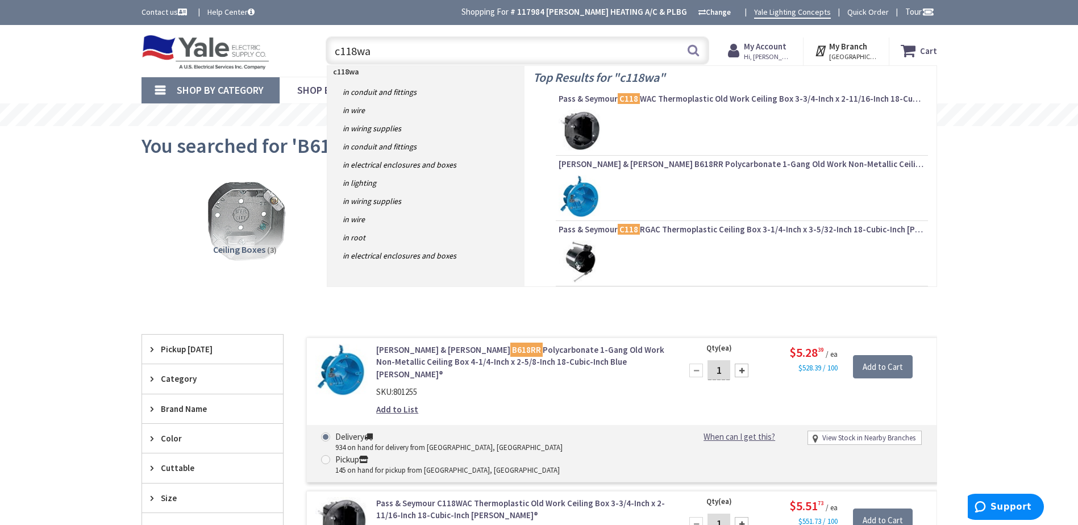
type input "c118wac"
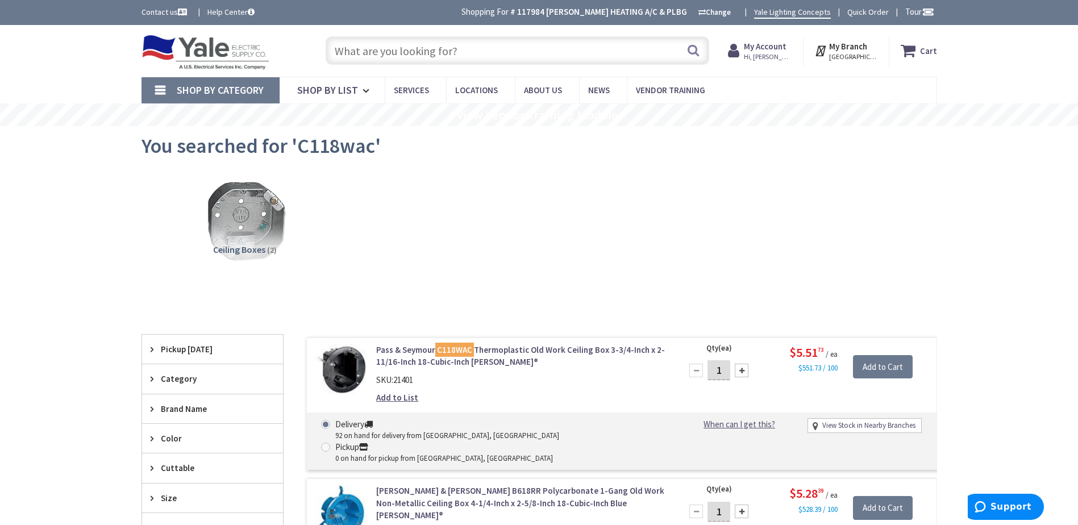
drag, startPoint x: 0, startPoint y: 0, endPoint x: 350, endPoint y: 45, distance: 352.9
click at [350, 45] on input "text" at bounding box center [518, 50] width 384 height 28
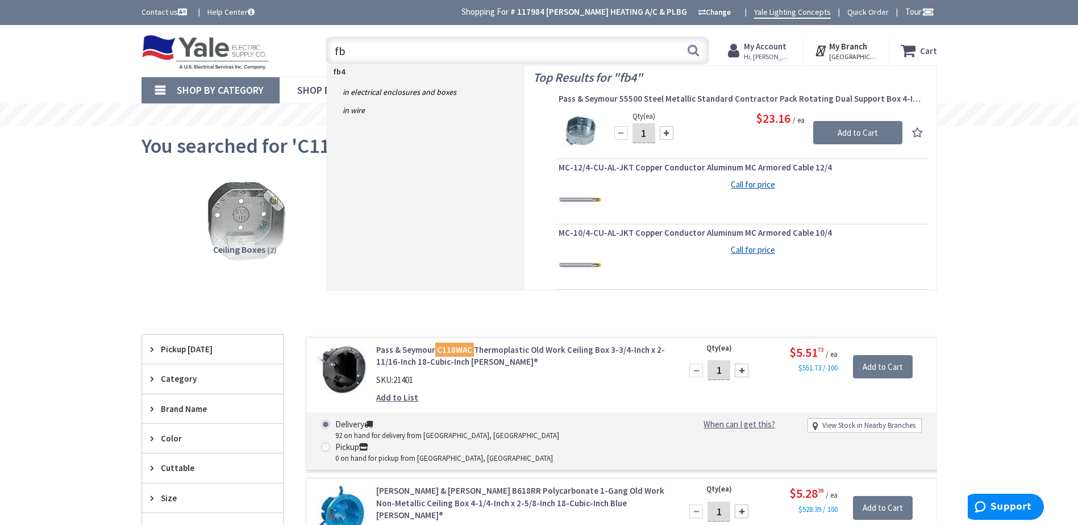
type input "f"
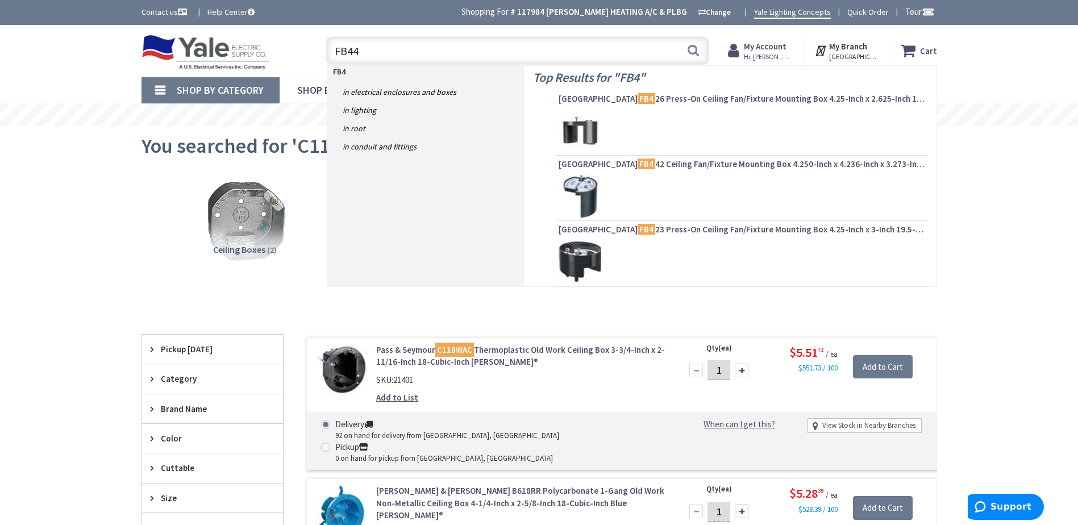
type input "FB442"
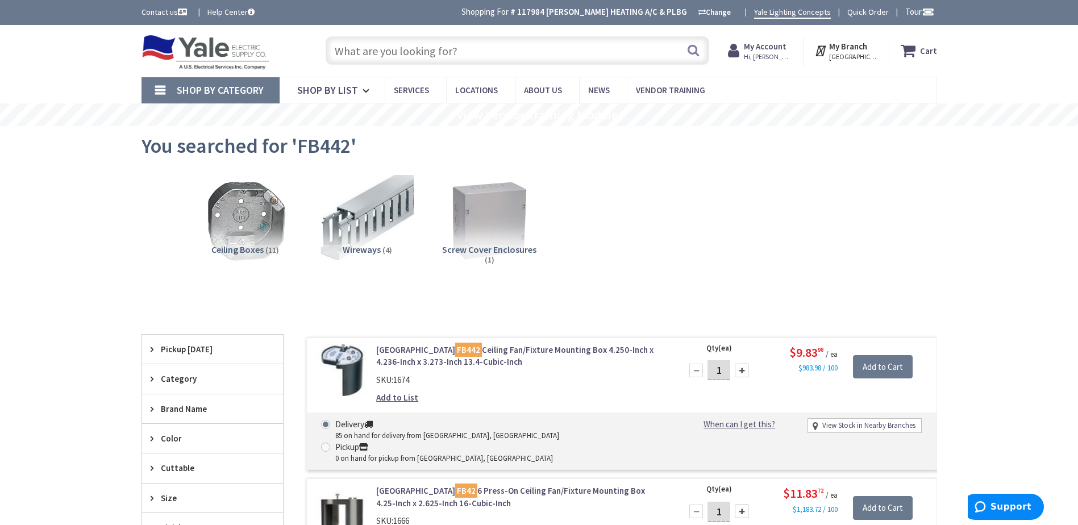
drag, startPoint x: 350, startPoint y: 52, endPoint x: 359, endPoint y: 52, distance: 9.1
click at [351, 53] on input "text" at bounding box center [518, 50] width 384 height 28
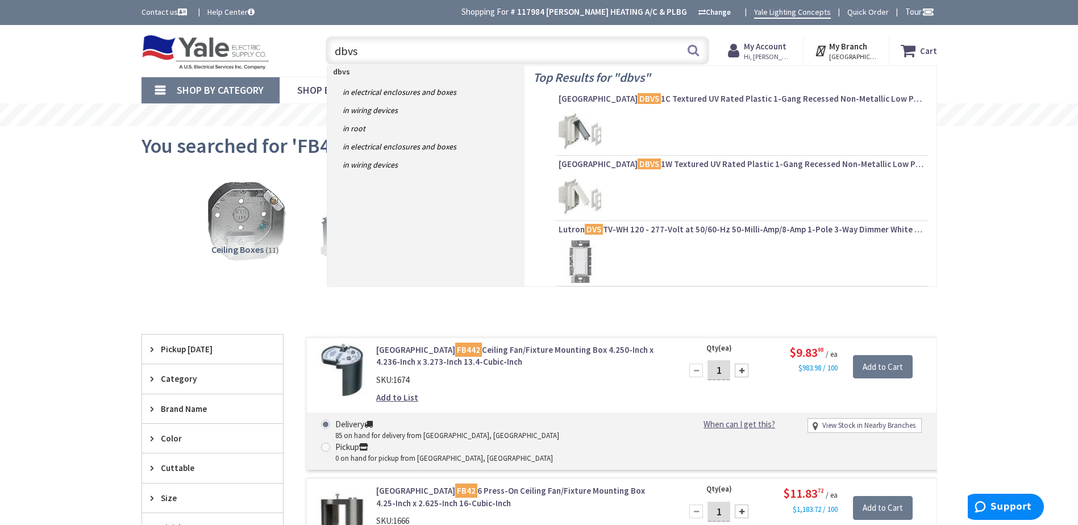
type input "dbvs1"
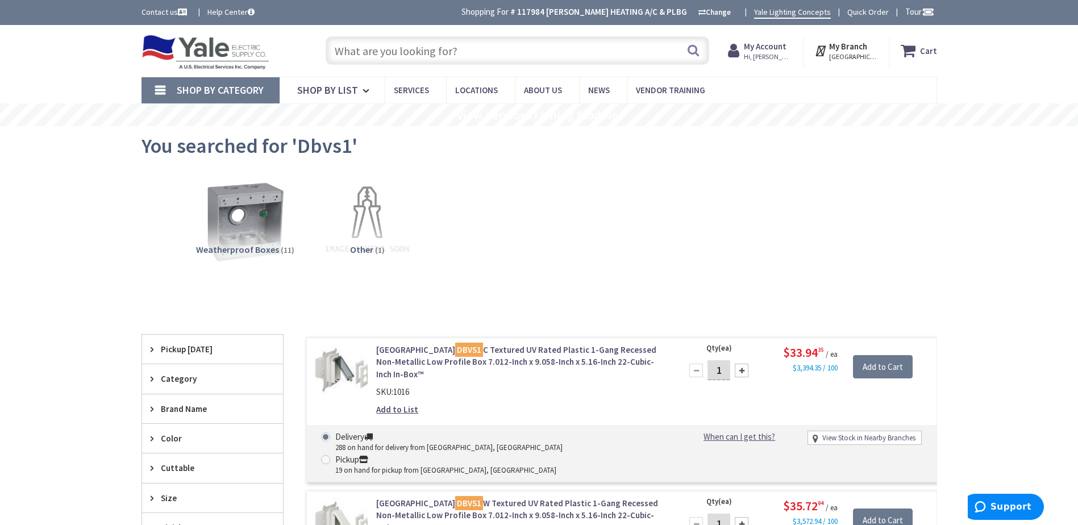
click at [340, 49] on input "text" at bounding box center [518, 50] width 384 height 28
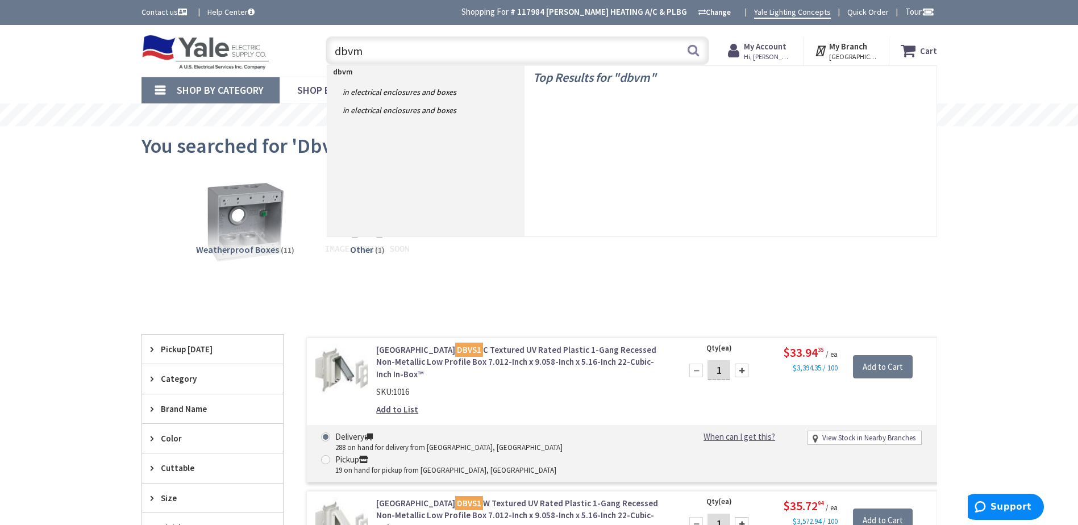
type input "dbvm1"
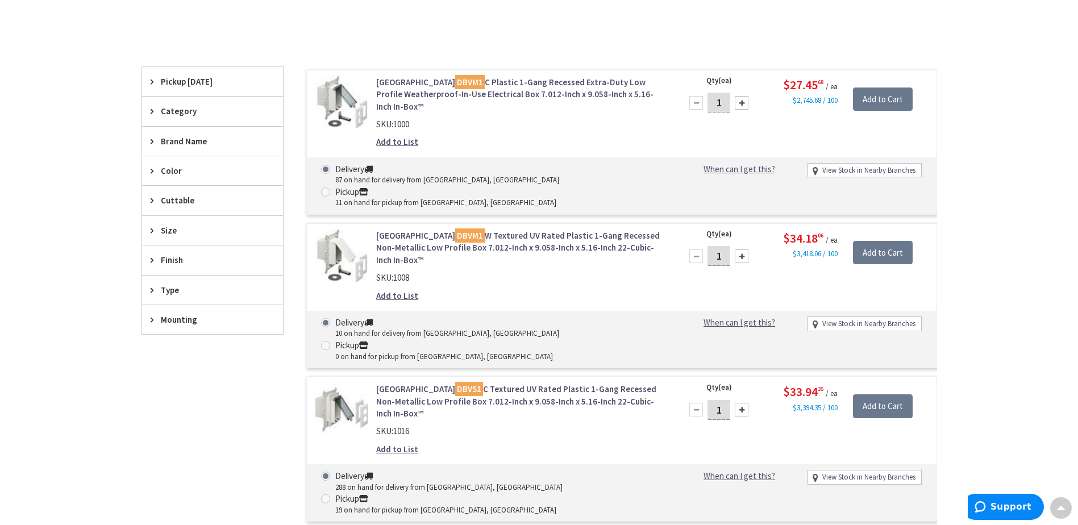
scroll to position [285, 0]
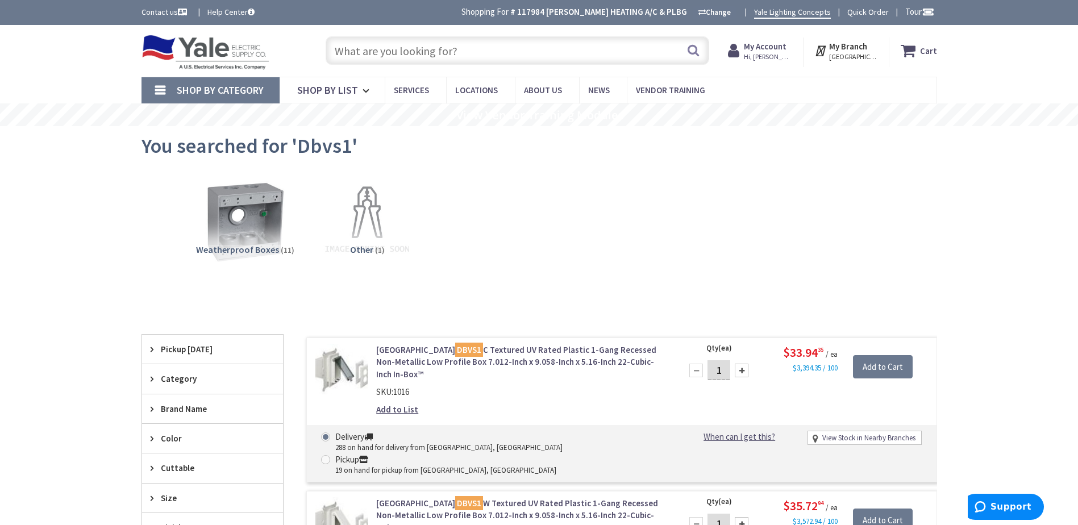
click at [345, 52] on input "text" at bounding box center [518, 50] width 384 height 28
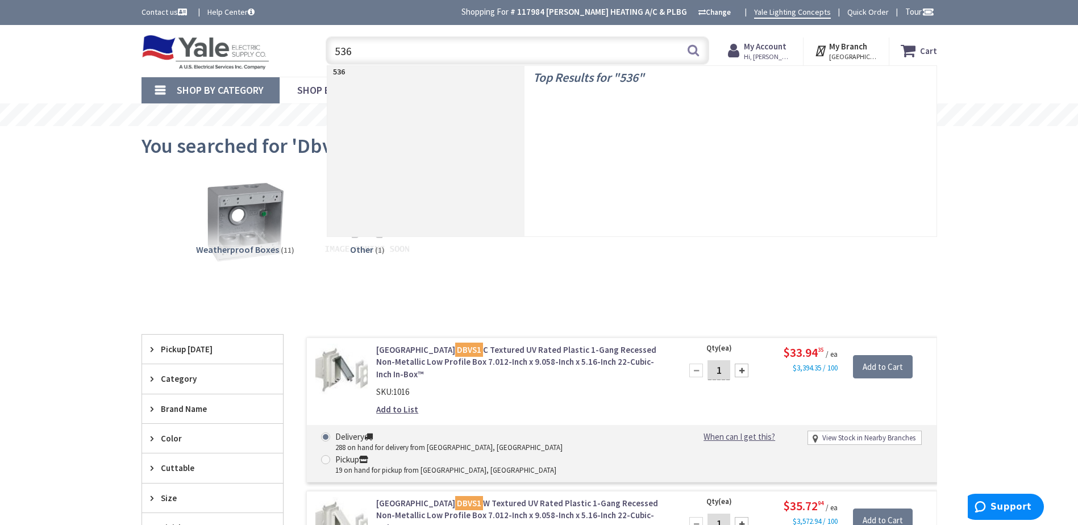
type input "5361"
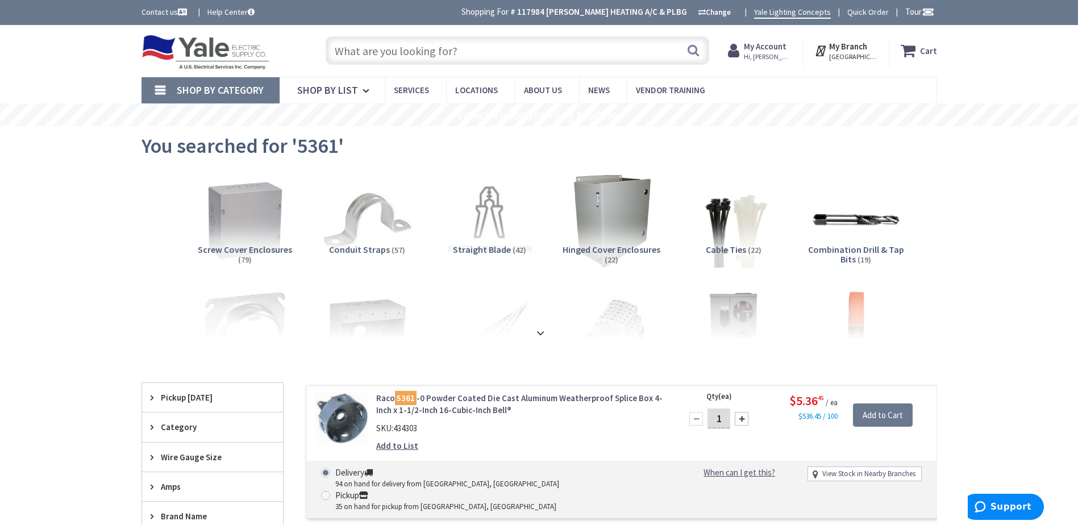
click at [328, 53] on input "text" at bounding box center [518, 50] width 384 height 28
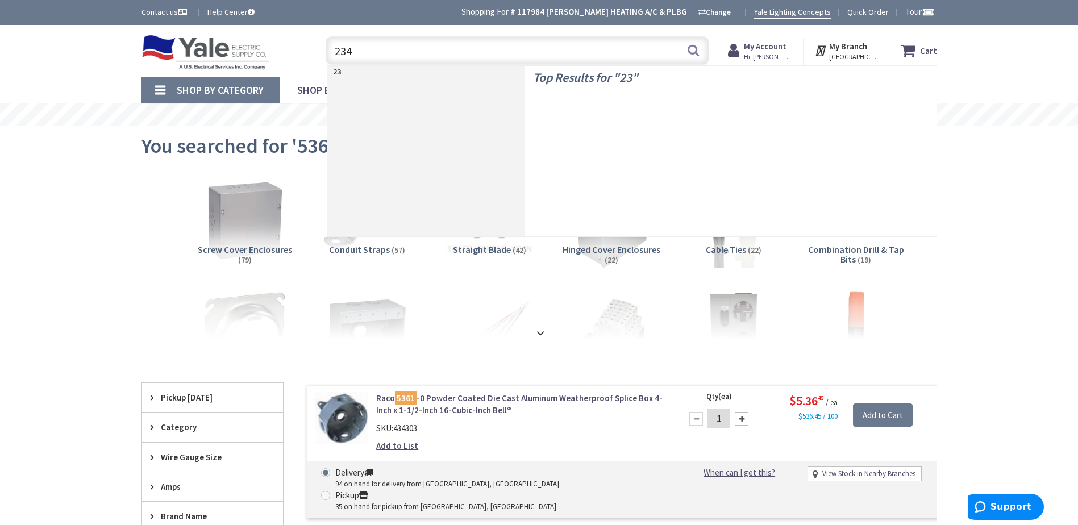
type input "2347"
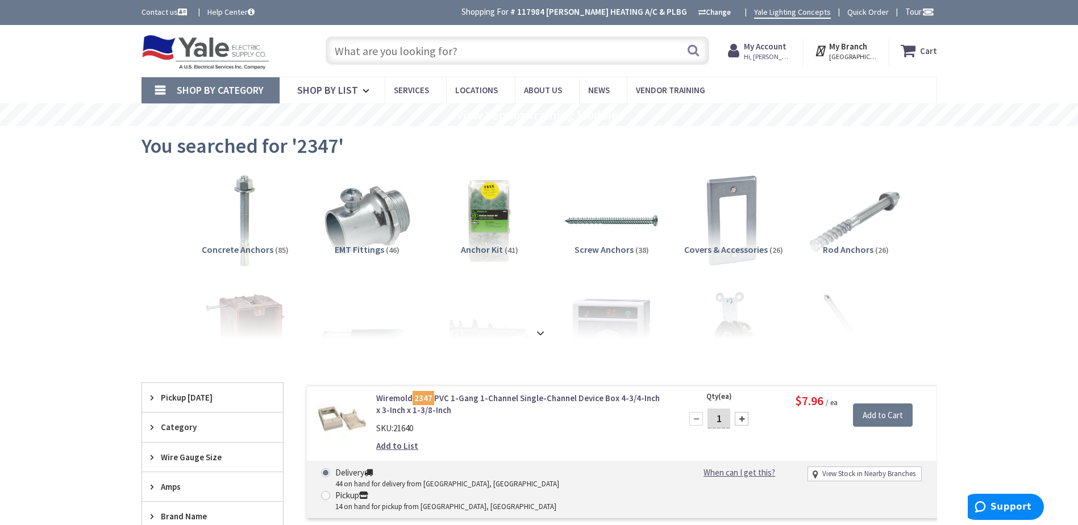
click at [769, 50] on strong "My Account" at bounding box center [765, 46] width 43 height 11
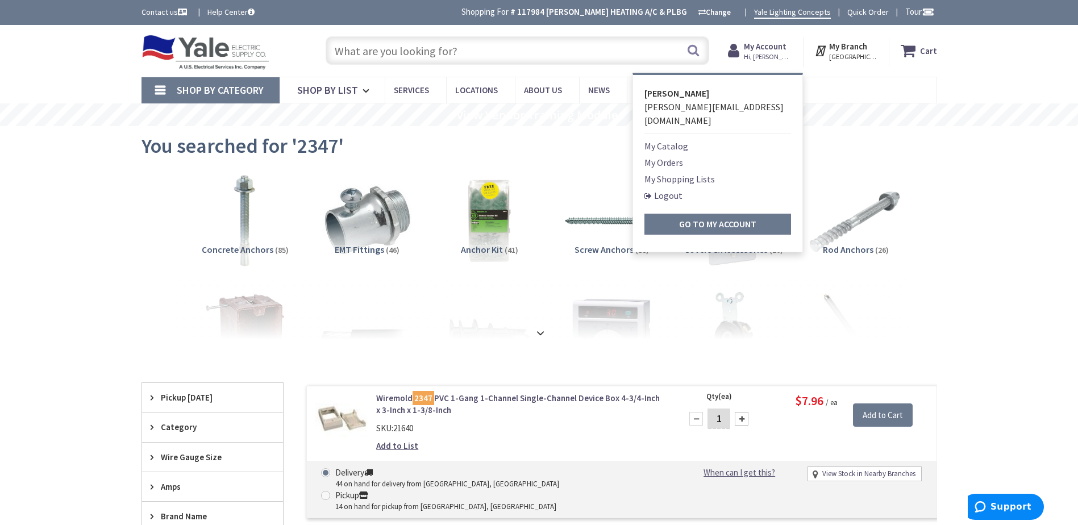
click at [671, 189] on link "Logout" at bounding box center [663, 196] width 38 height 14
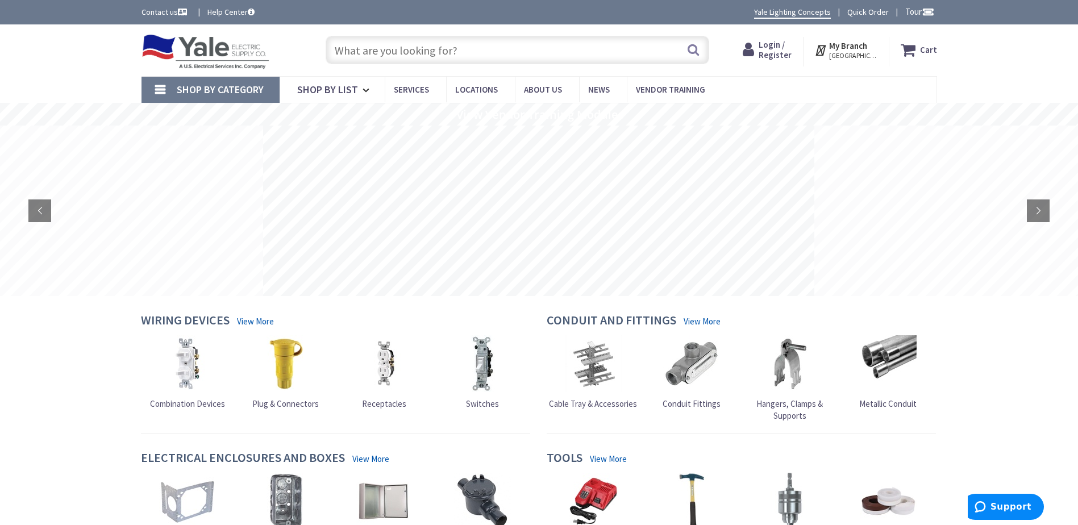
drag, startPoint x: 73, startPoint y: 89, endPoint x: 93, endPoint y: 54, distance: 40.0
click at [77, 83] on div "Shop By Category Conduit and Fittings Cable Tray & Accessories Cable Trays Cabl…" at bounding box center [539, 89] width 1078 height 27
